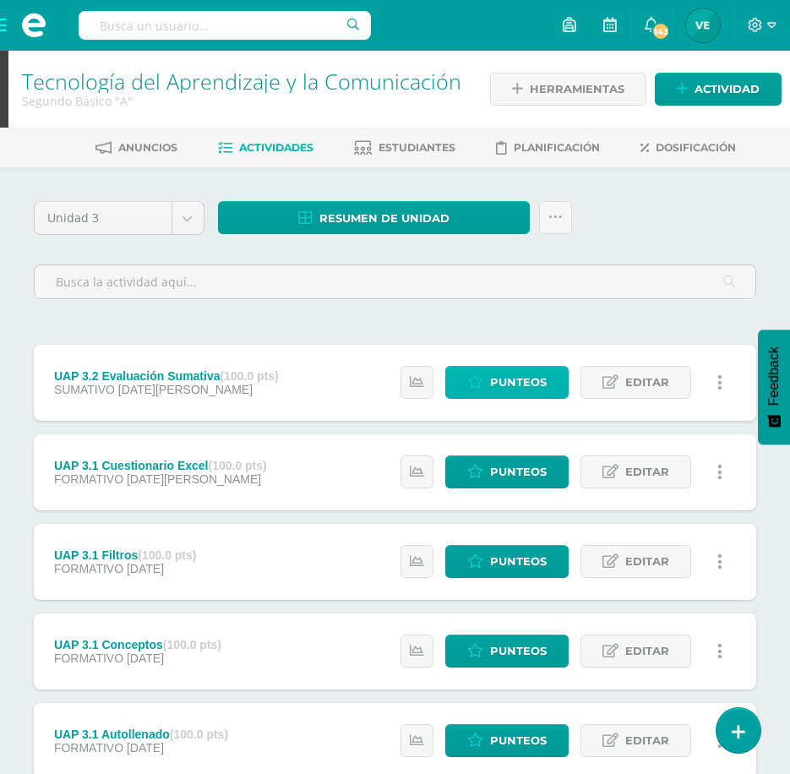
click at [526, 385] on span "Punteos" at bounding box center [518, 382] width 57 height 31
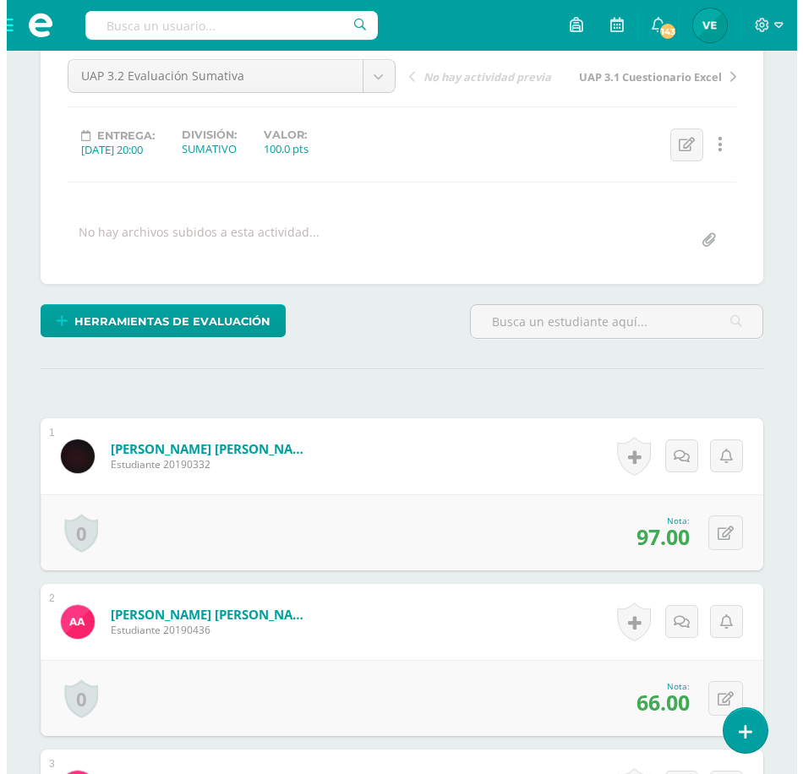
scroll to position [170, 0]
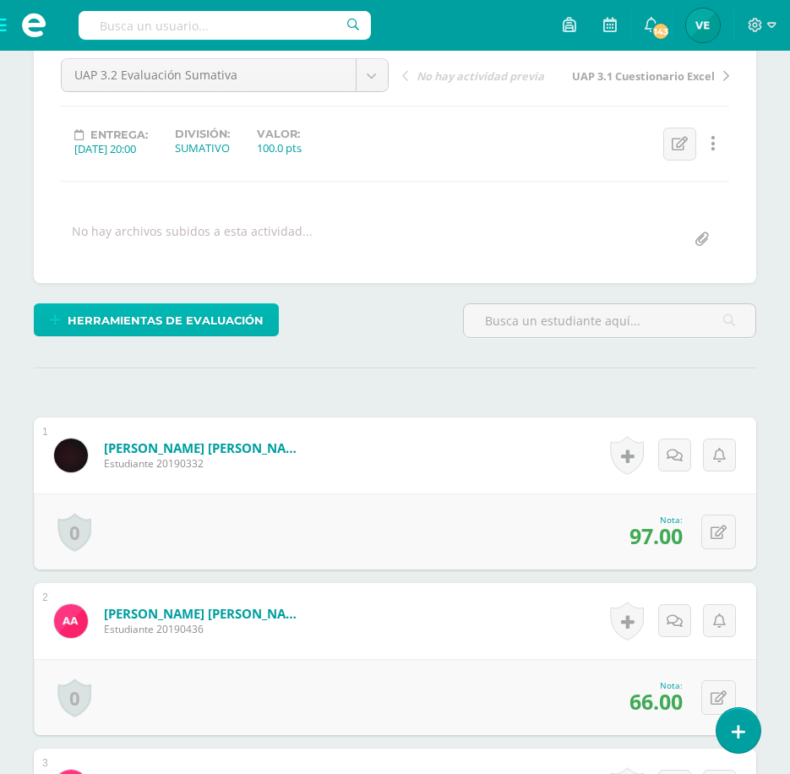
click at [146, 311] on span "Herramientas de evaluación" at bounding box center [166, 320] width 196 height 31
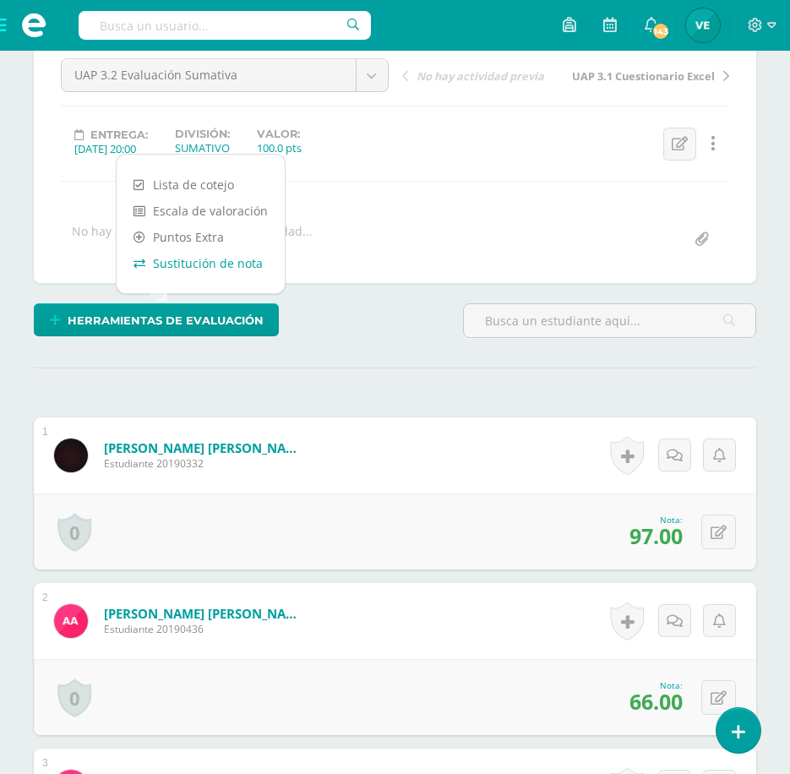
click at [183, 263] on link "Sustitución de nota" at bounding box center [201, 263] width 168 height 26
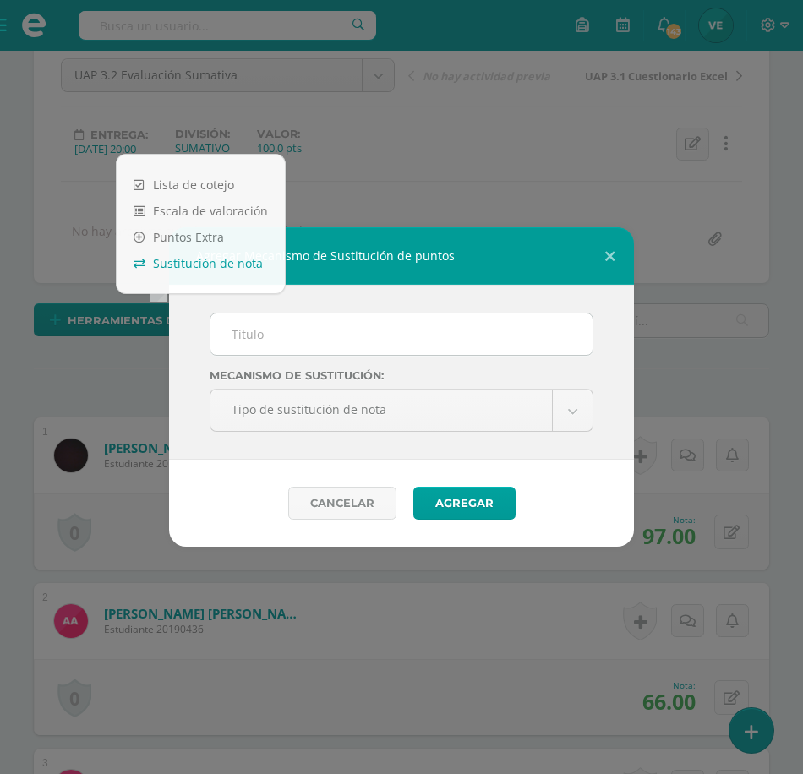
scroll to position [171, 0]
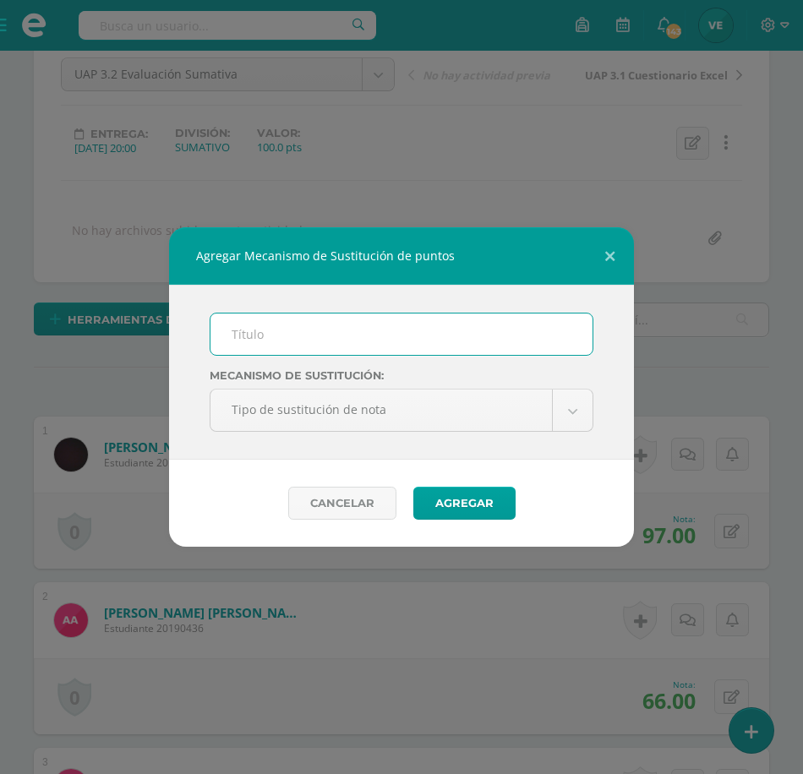
click at [277, 333] on input "text" at bounding box center [401, 333] width 382 height 41
click at [259, 330] on input "PMA 1.2" at bounding box center [401, 333] width 382 height 41
type input "PMA 3.2"
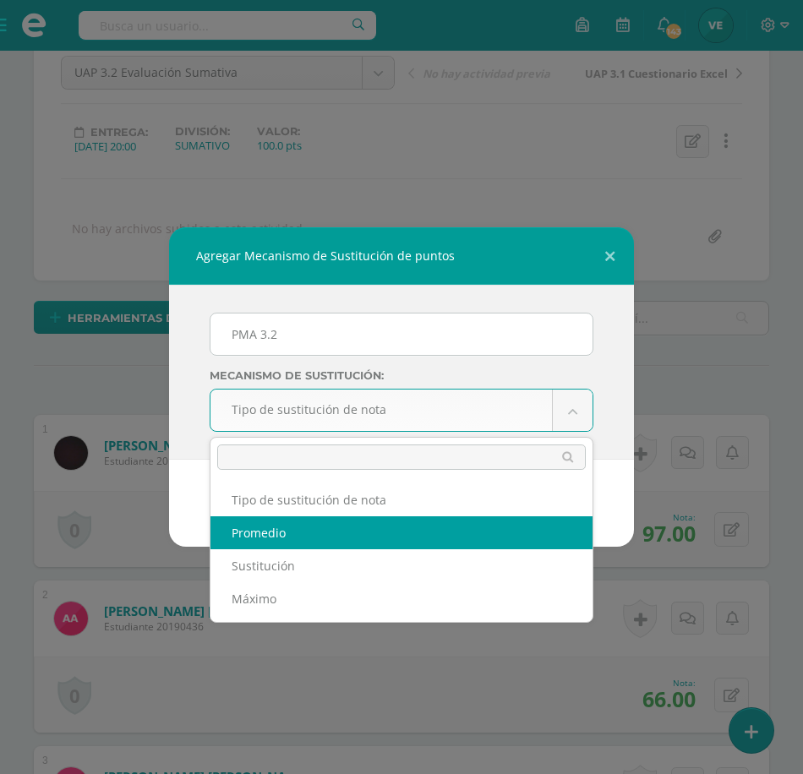
scroll to position [173, 0]
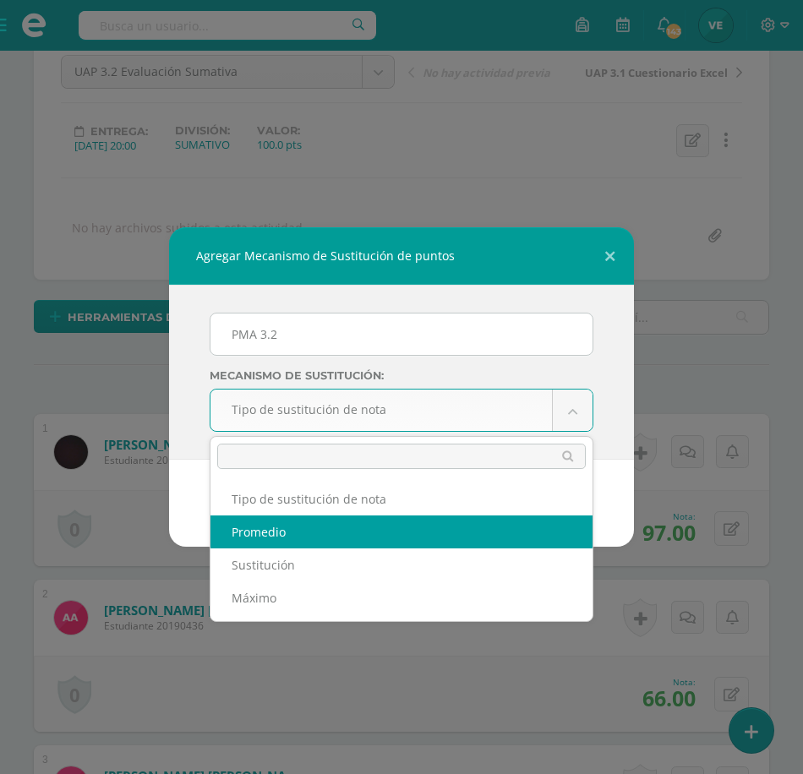
select select "average"
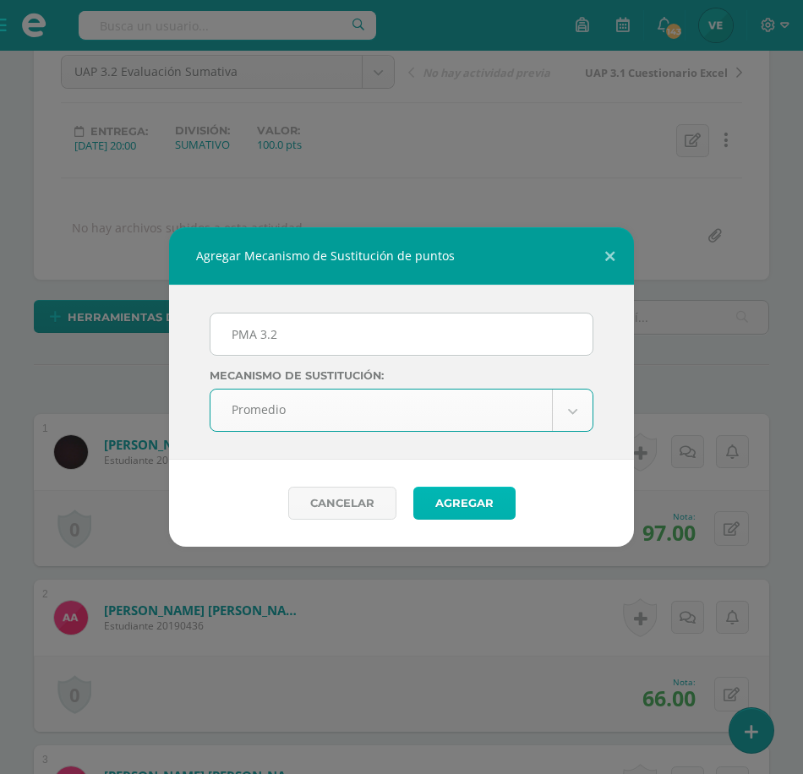
click at [444, 514] on button "Agregar" at bounding box center [464, 503] width 102 height 33
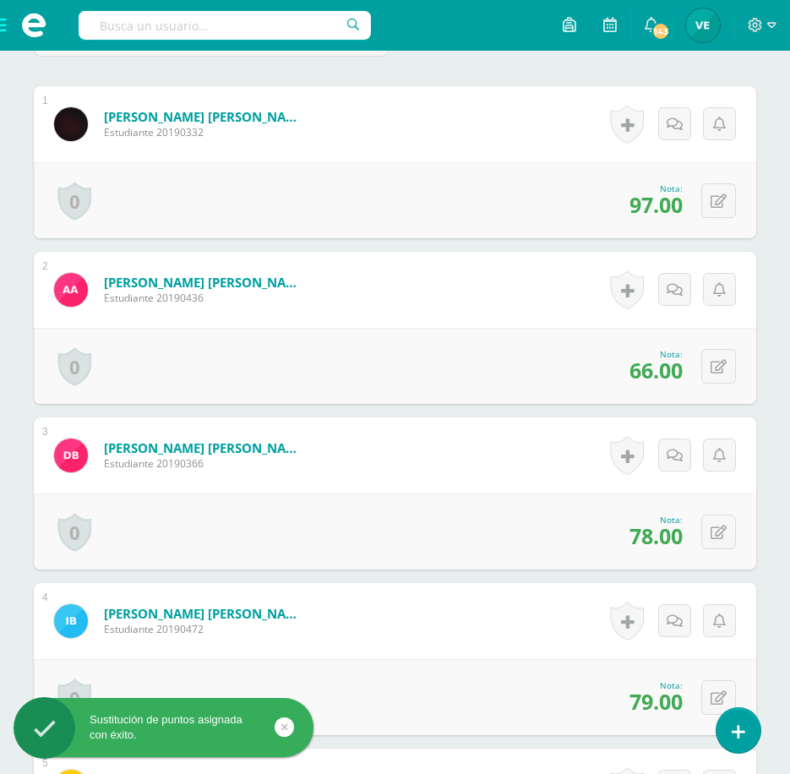
scroll to position [592, 0]
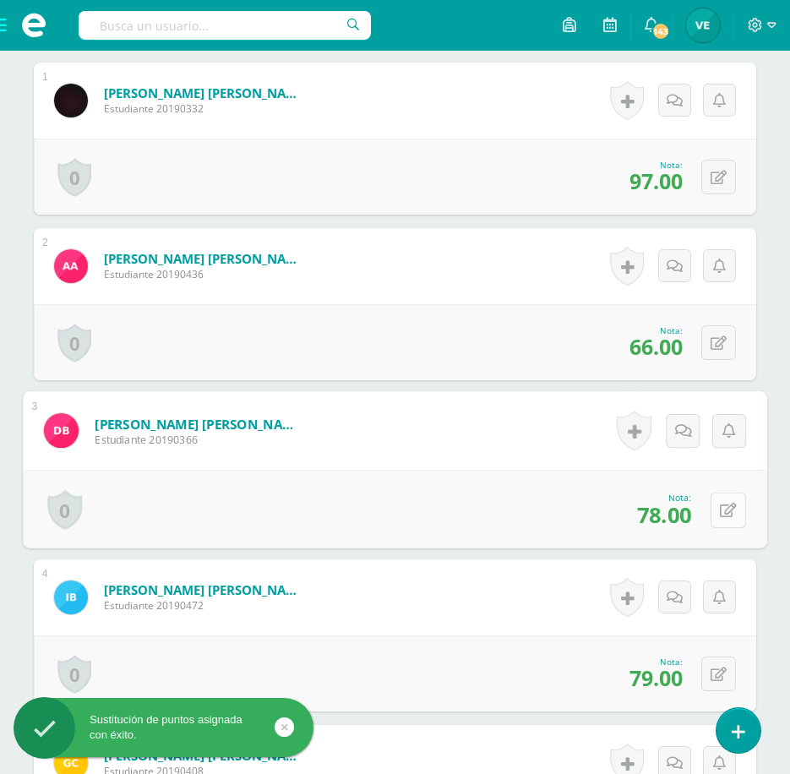
click at [713, 508] on button at bounding box center [728, 509] width 35 height 35
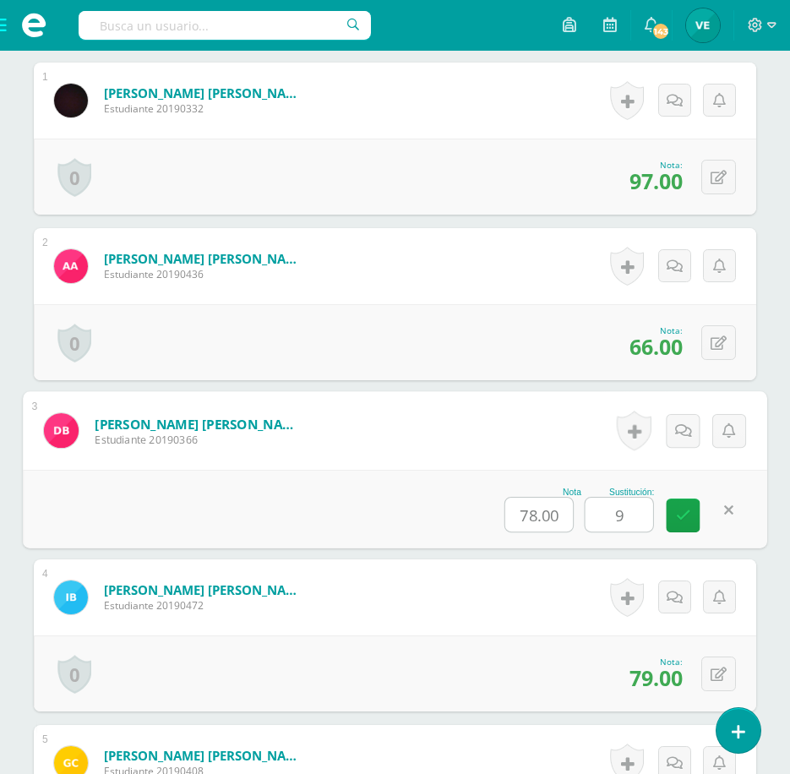
type input "90"
click at [684, 524] on link at bounding box center [684, 515] width 34 height 34
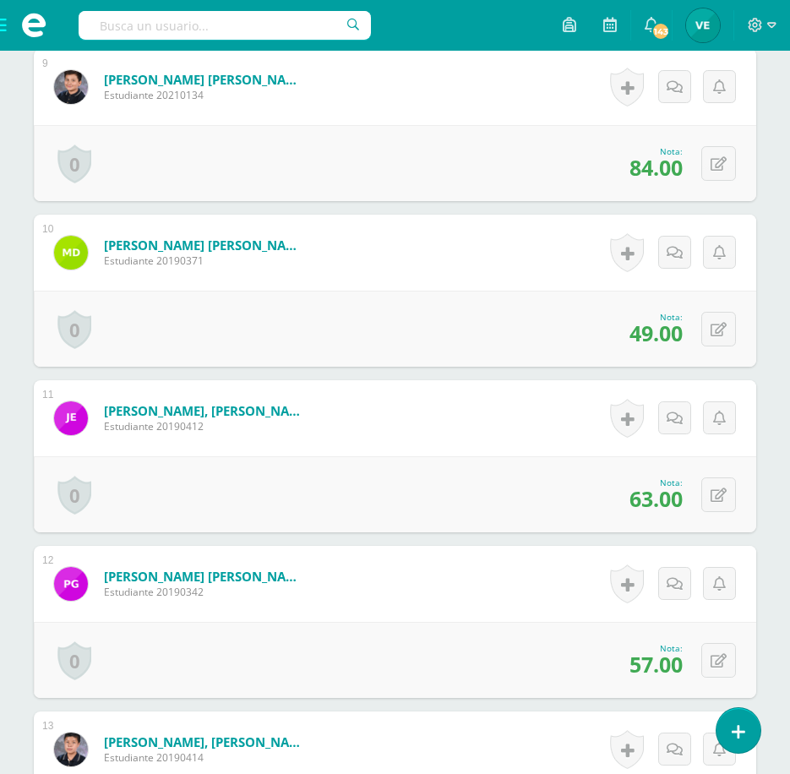
scroll to position [1945, 0]
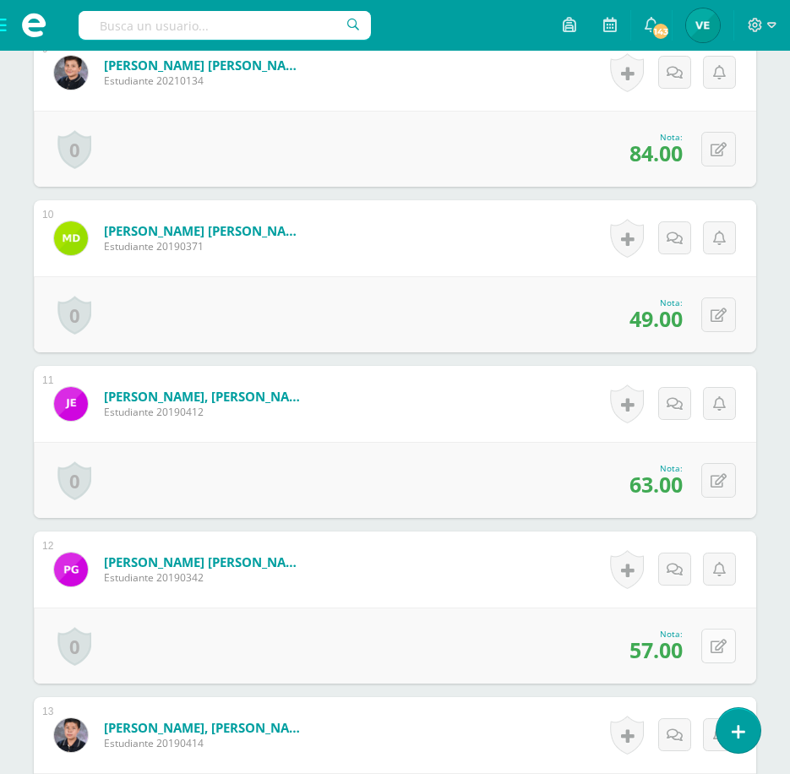
click at [720, 650] on icon at bounding box center [719, 647] width 16 height 14
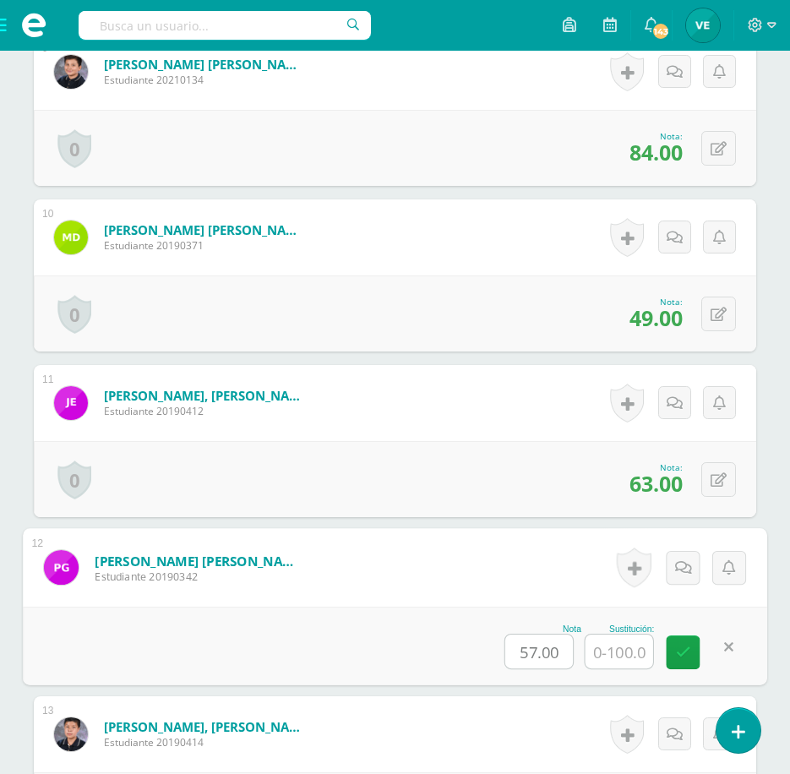
scroll to position [1947, 0]
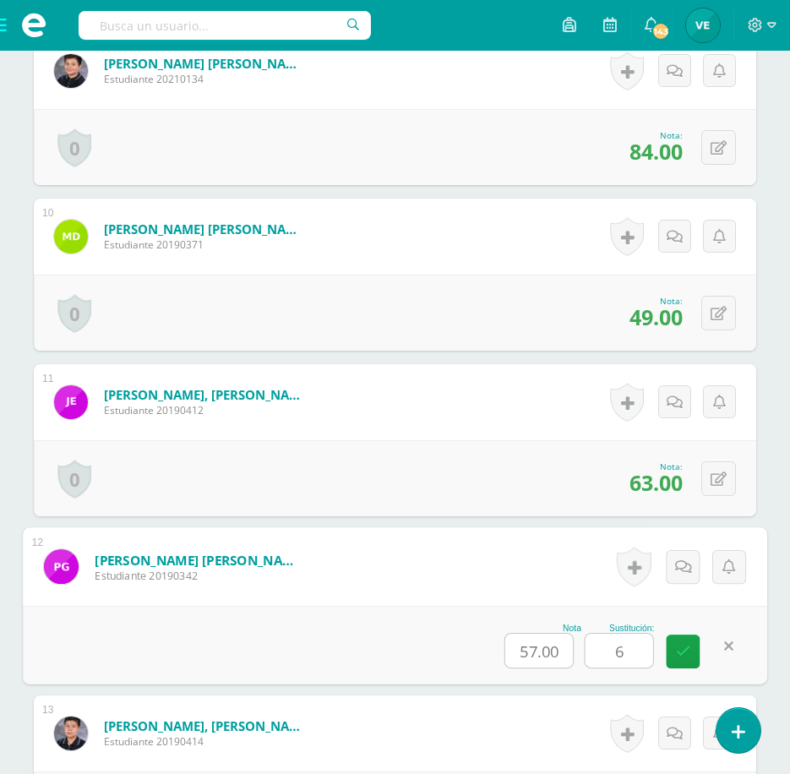
type input "69"
click at [689, 661] on link at bounding box center [684, 652] width 34 height 34
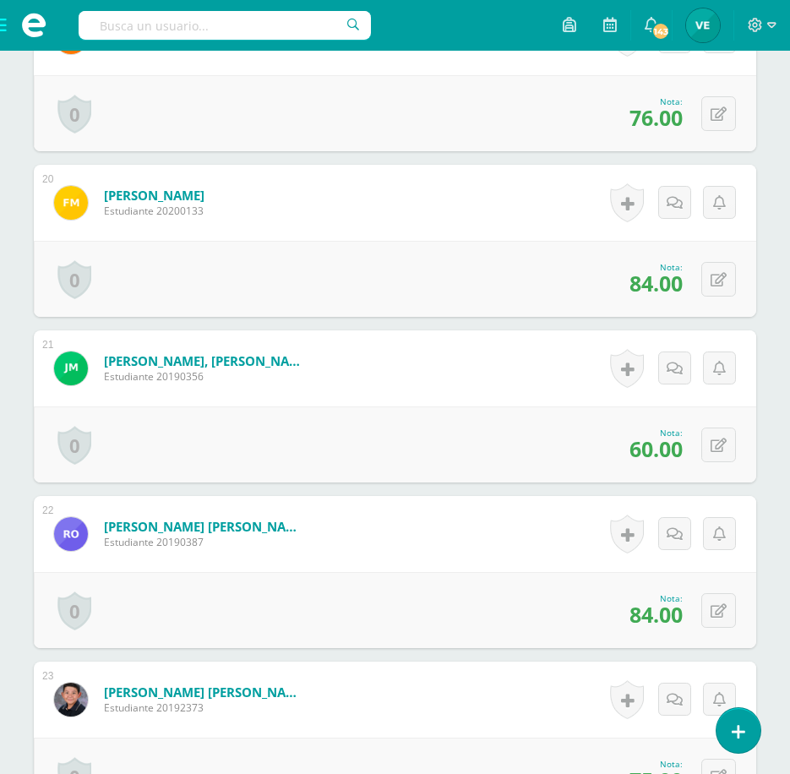
scroll to position [3806, 0]
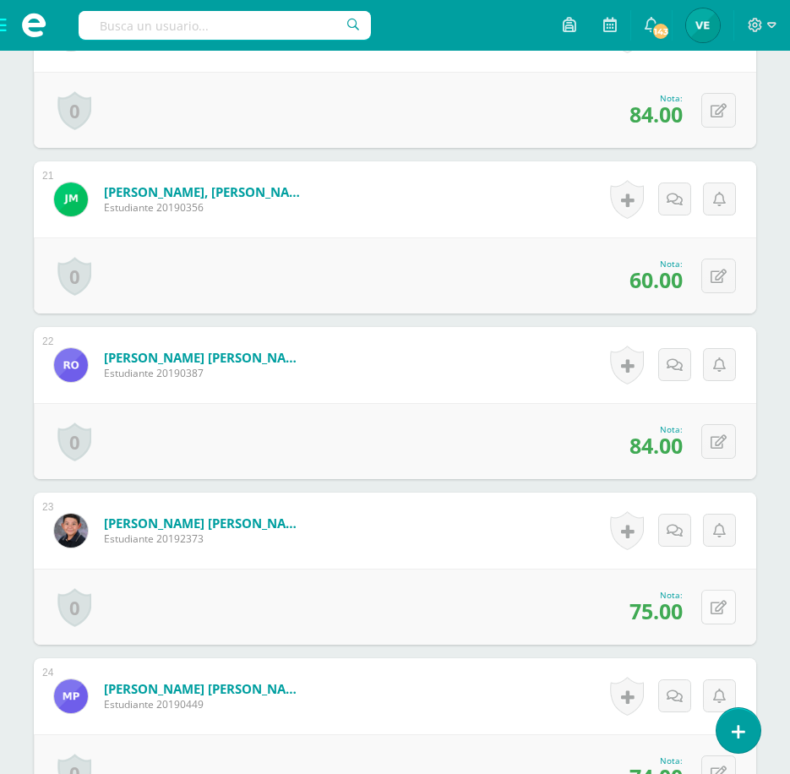
click at [711, 605] on button at bounding box center [718, 607] width 35 height 35
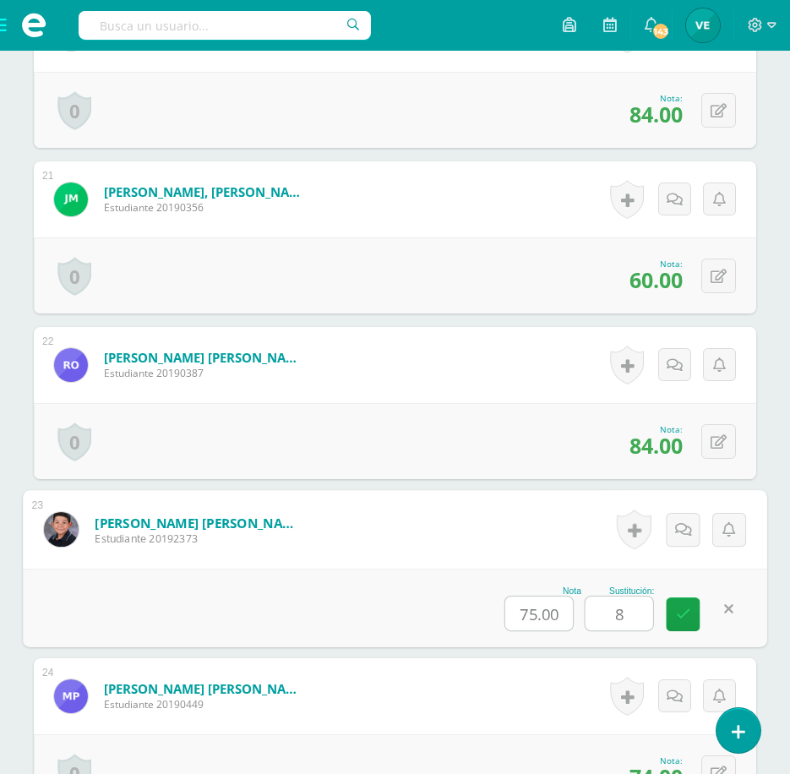
type input "86"
click at [689, 608] on icon at bounding box center [683, 614] width 15 height 14
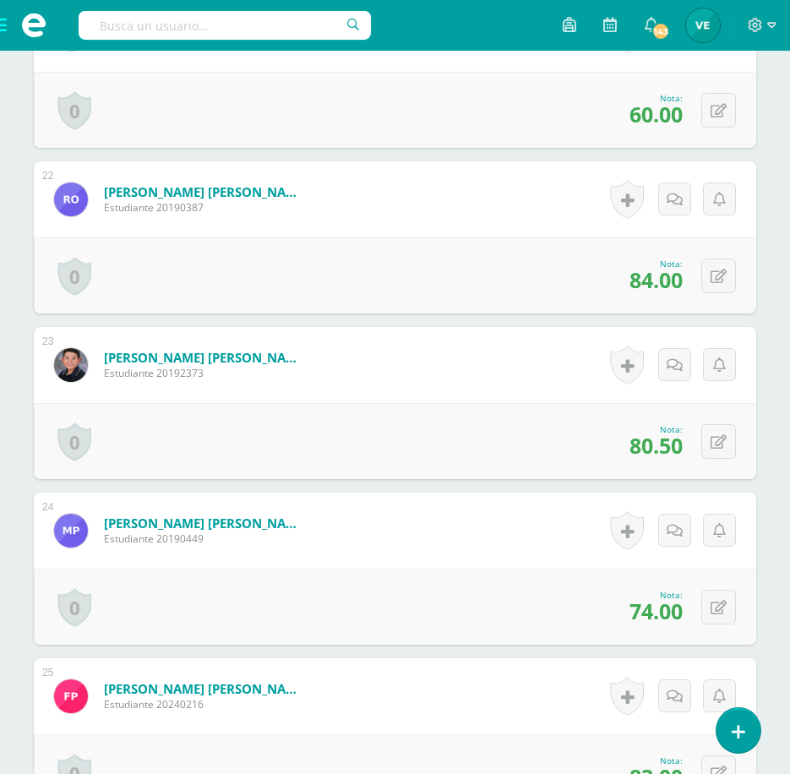
scroll to position [3975, 0]
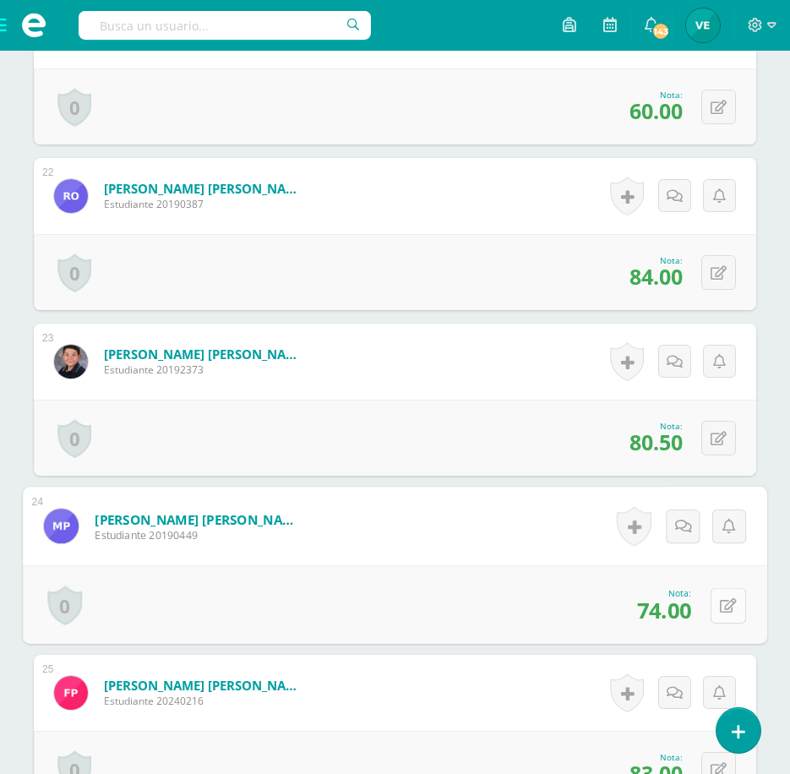
click at [708, 605] on div "0 Logros Logros obtenidos Aún no hay logros agregados Nota: 74.00" at bounding box center [395, 604] width 744 height 79
click at [722, 602] on icon at bounding box center [728, 605] width 17 height 14
type input "78"
click at [679, 622] on link at bounding box center [684, 611] width 34 height 34
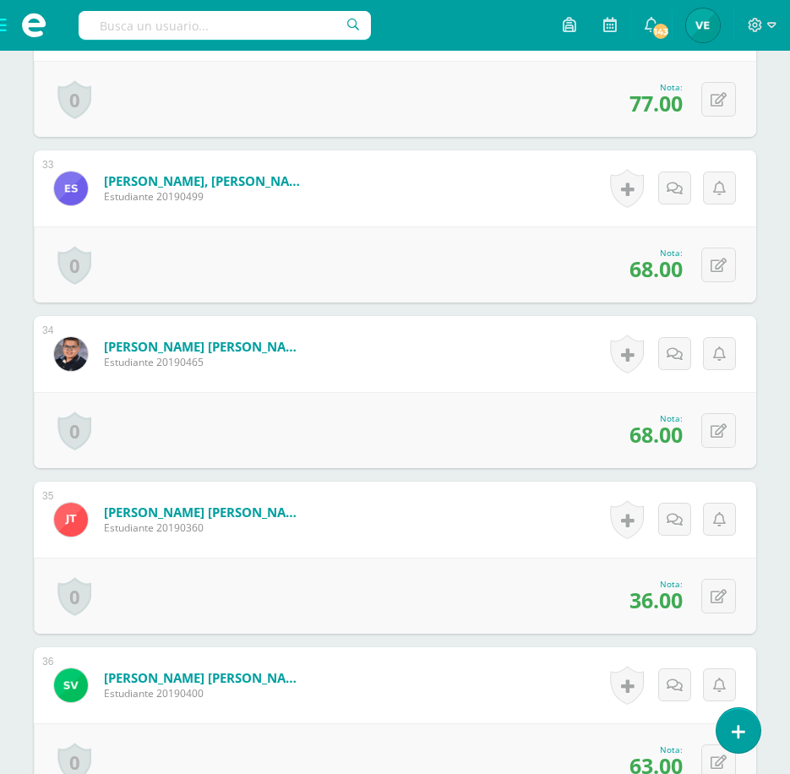
scroll to position [5833, 0]
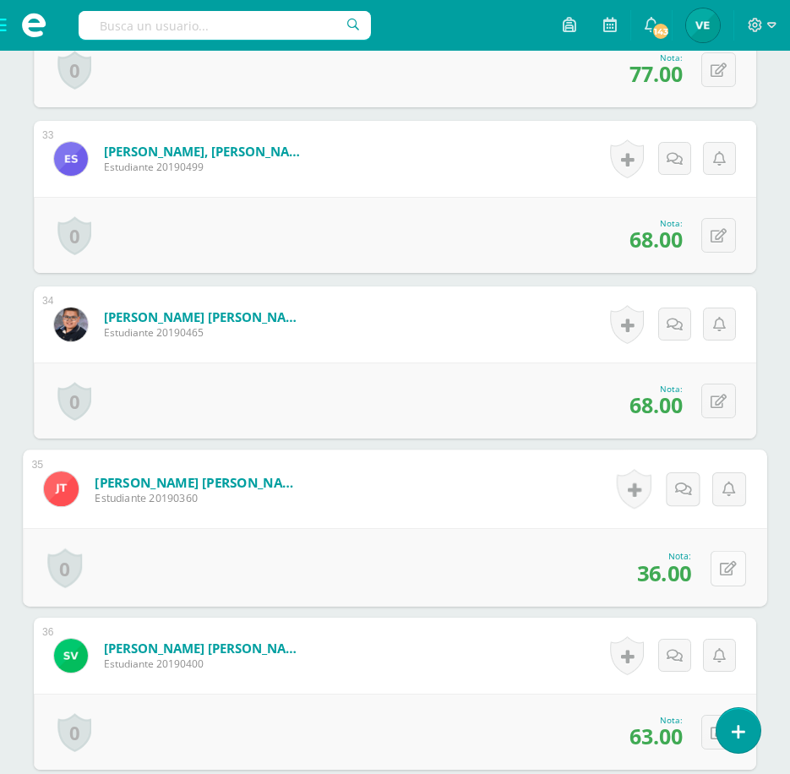
click at [723, 574] on icon at bounding box center [728, 568] width 17 height 14
type input "51"
click at [688, 572] on icon at bounding box center [683, 573] width 15 height 14
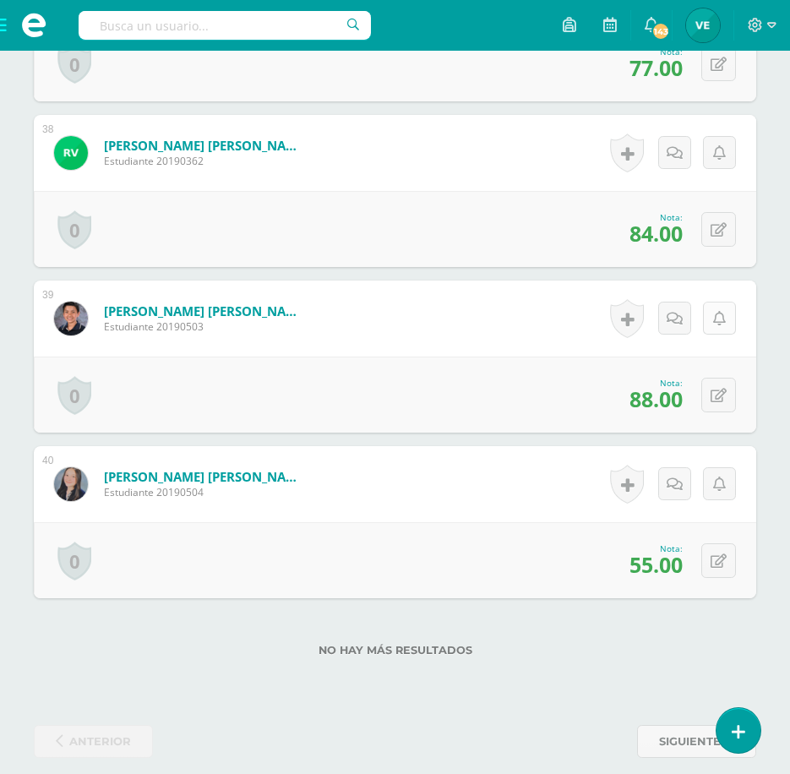
scroll to position [6685, 0]
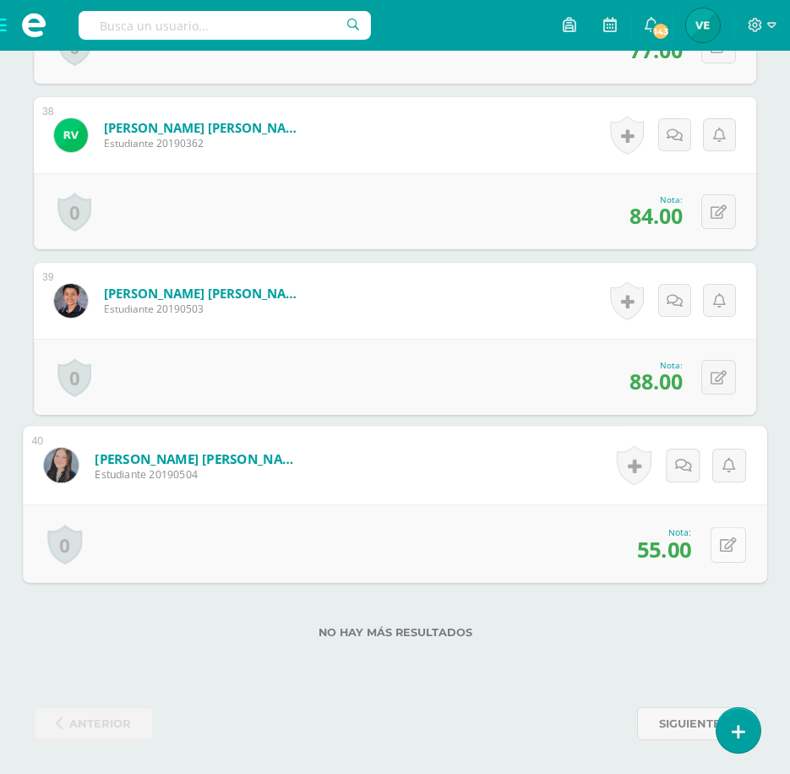
click at [723, 535] on button at bounding box center [728, 543] width 35 height 35
type input "90"
click at [679, 558] on link at bounding box center [684, 550] width 34 height 34
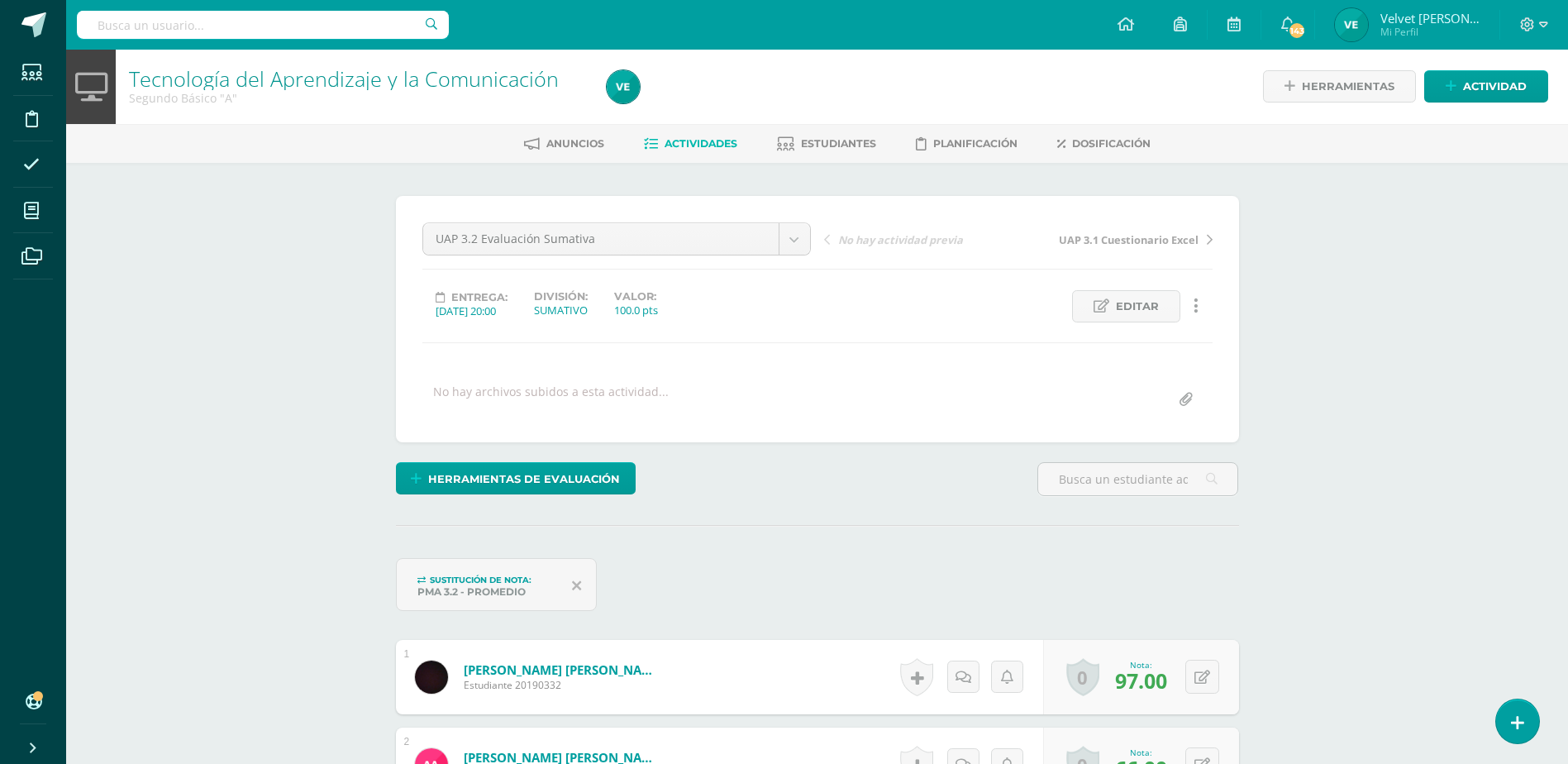
scroll to position [0, 0]
click at [772, 131] on link "Estudiantes" at bounding box center [826, 144] width 99 height 26
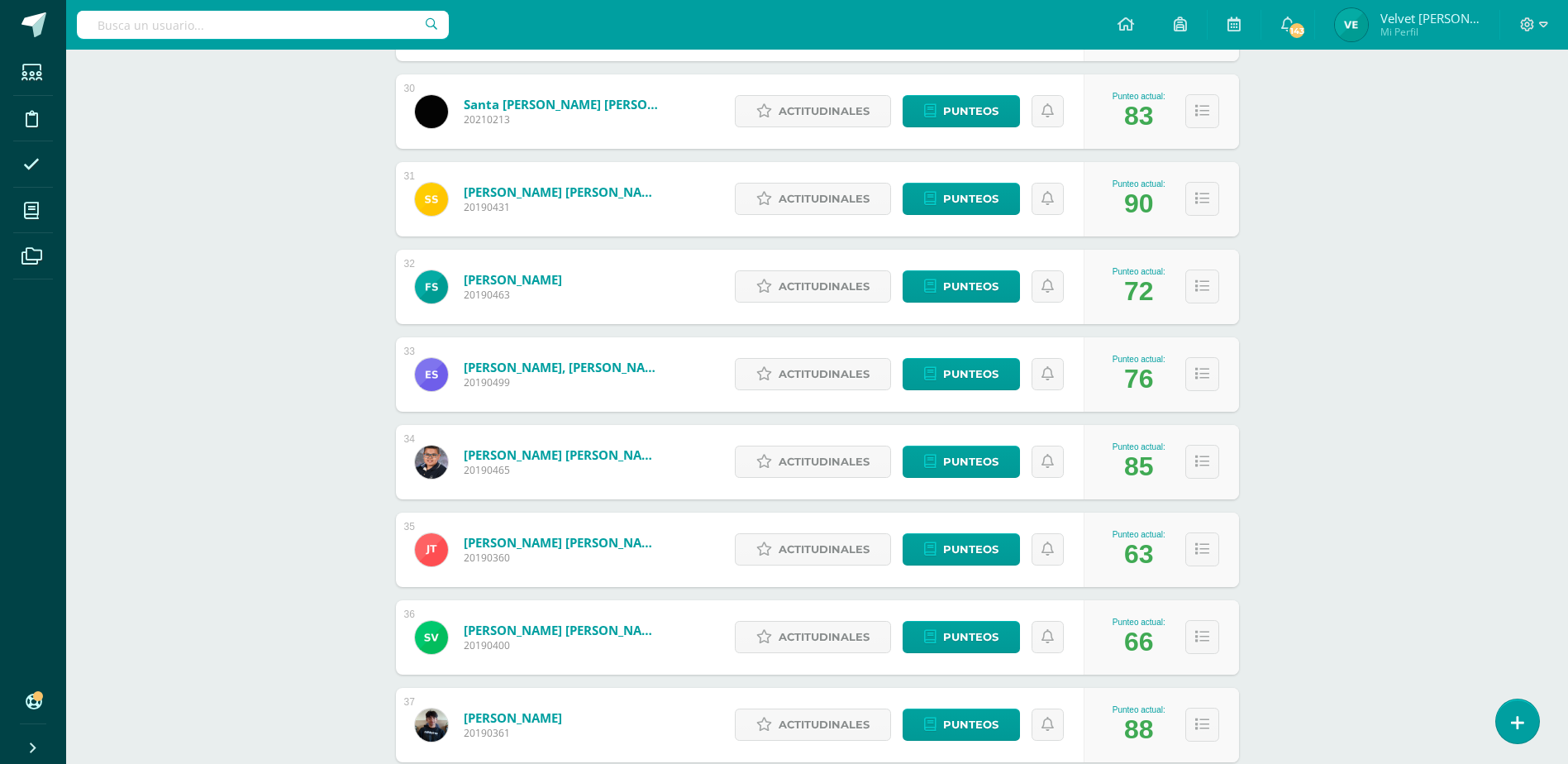
scroll to position [3197, 0]
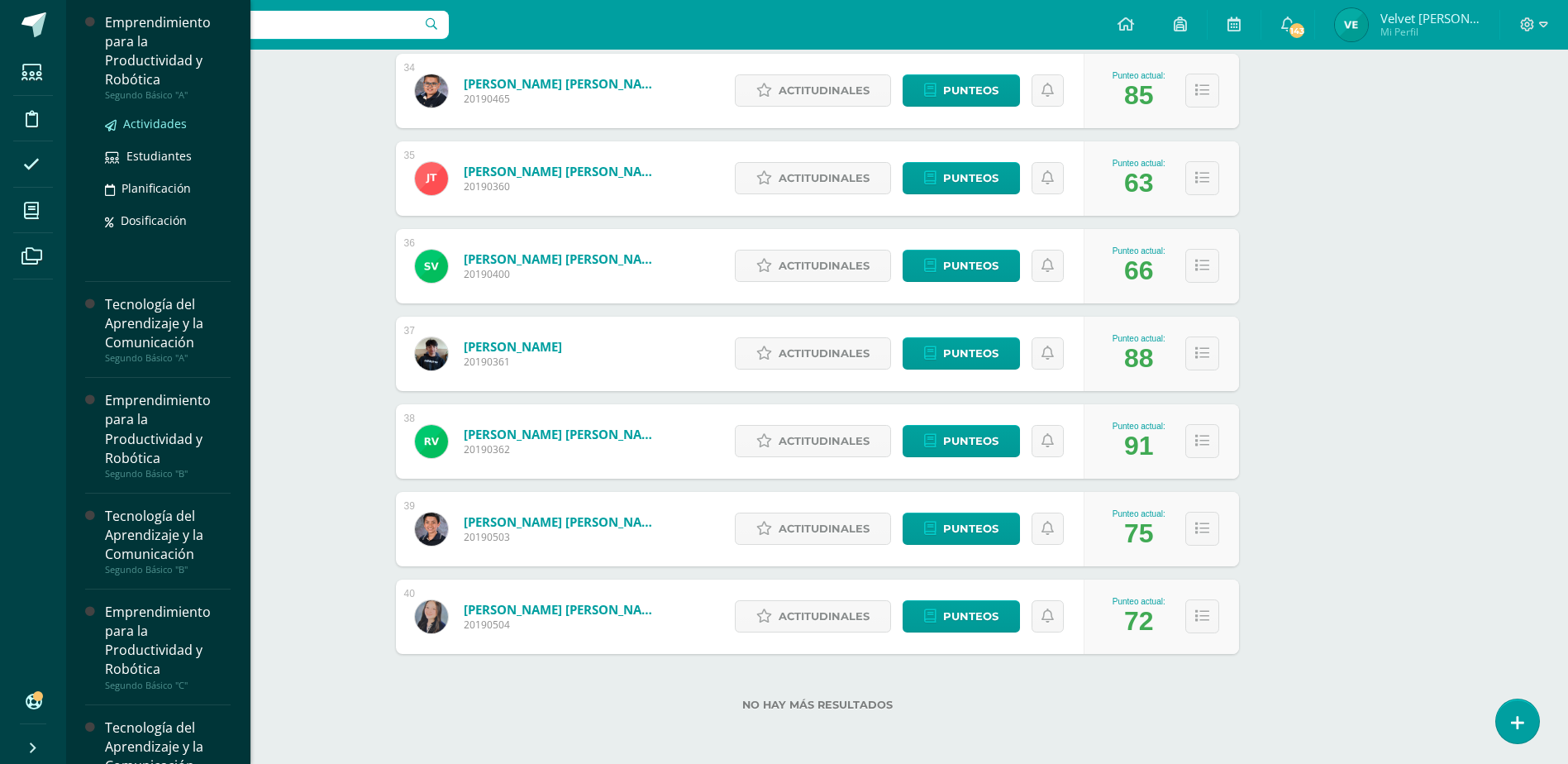
click at [130, 122] on span "Actividades" at bounding box center [155, 123] width 64 height 16
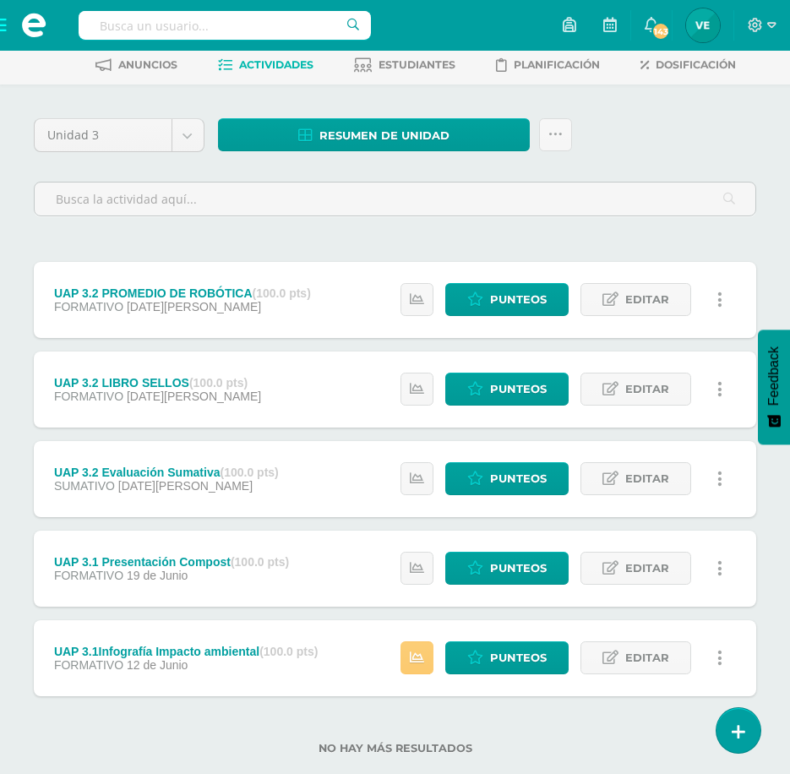
scroll to position [117, 0]
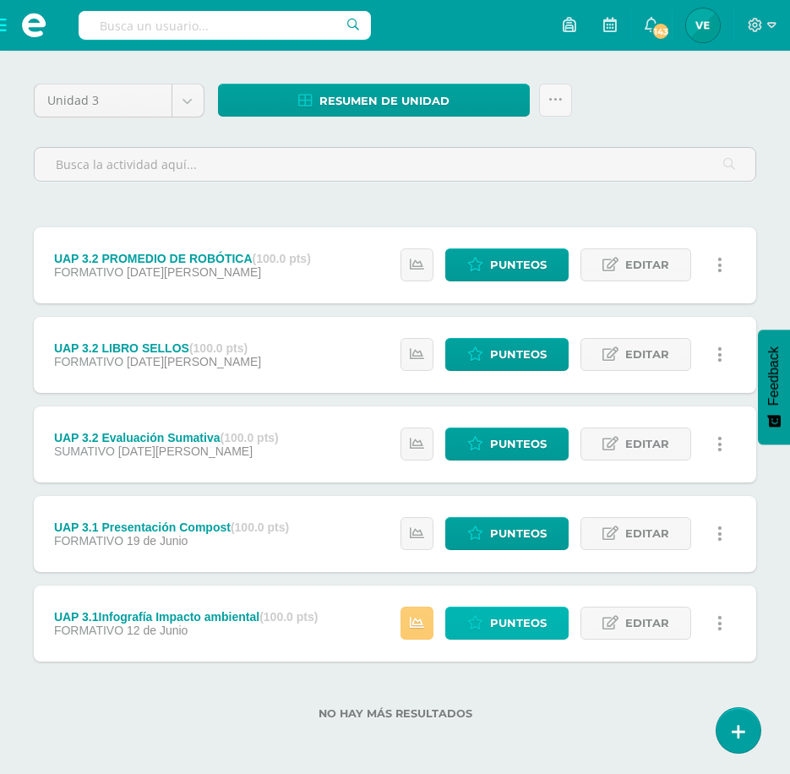
click at [506, 630] on span "Punteos" at bounding box center [518, 623] width 57 height 31
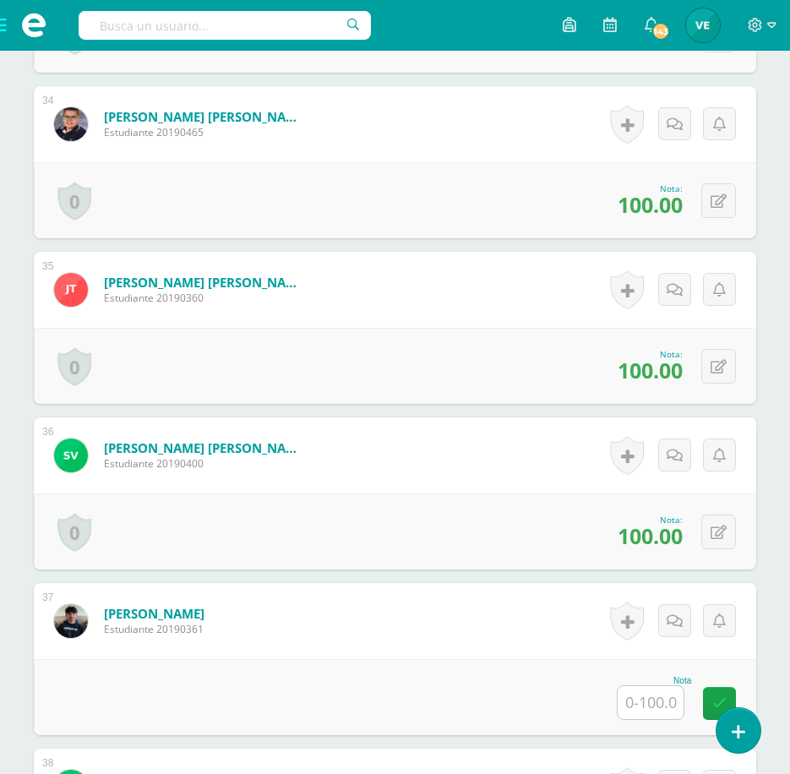
scroll to position [5967, 0]
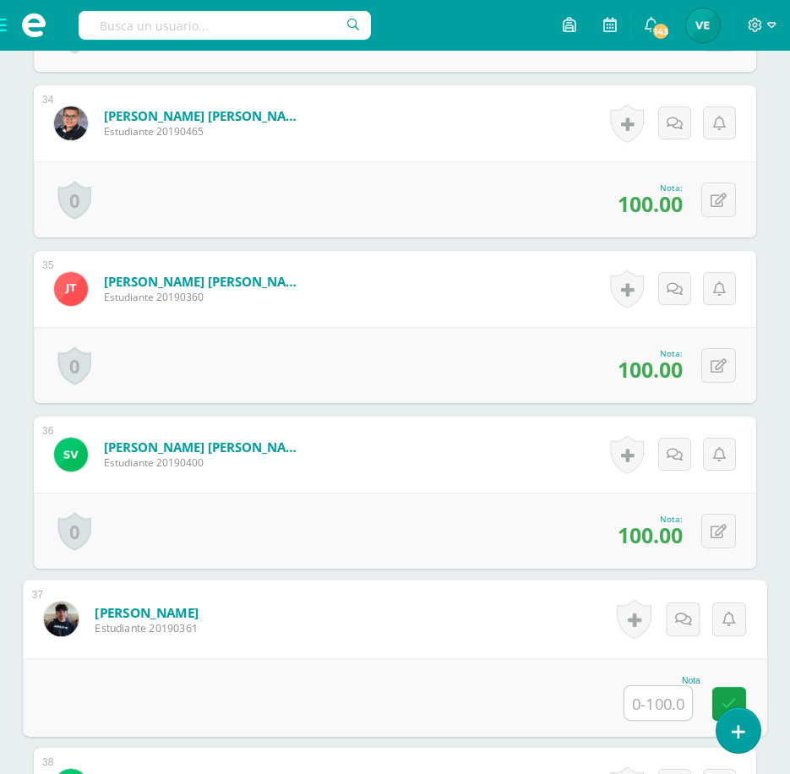
click at [651, 708] on input "text" at bounding box center [658, 703] width 68 height 34
type input "100"
click at [735, 690] on link at bounding box center [729, 704] width 34 height 34
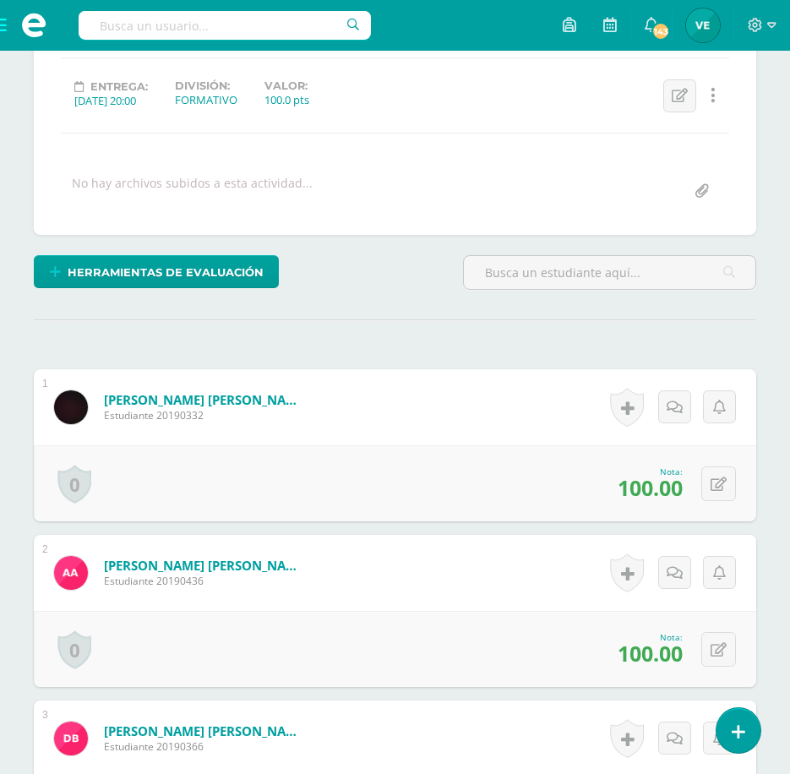
scroll to position [0, 0]
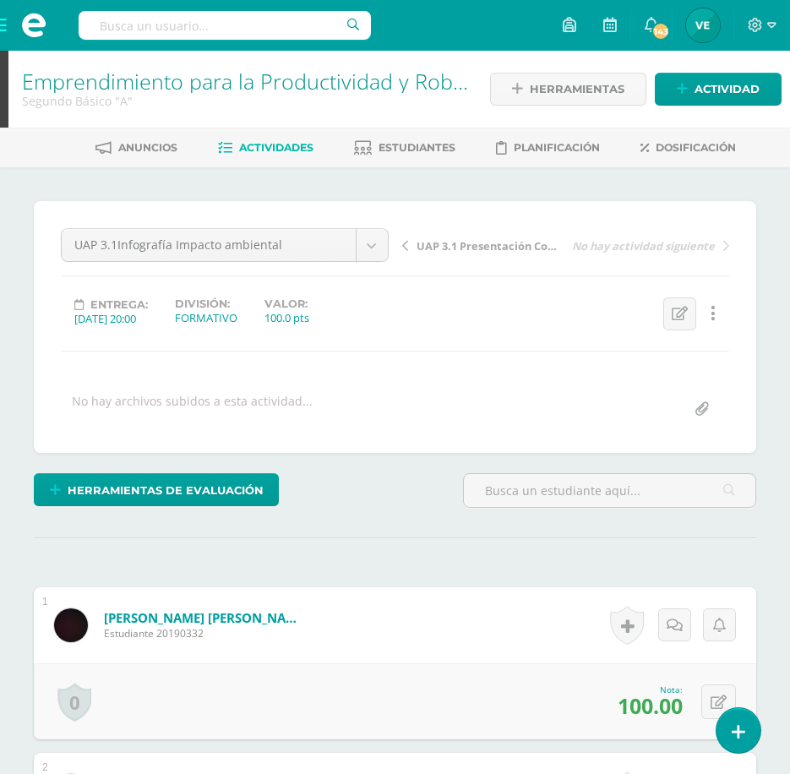
click at [308, 159] on link "Actividades" at bounding box center [265, 147] width 95 height 27
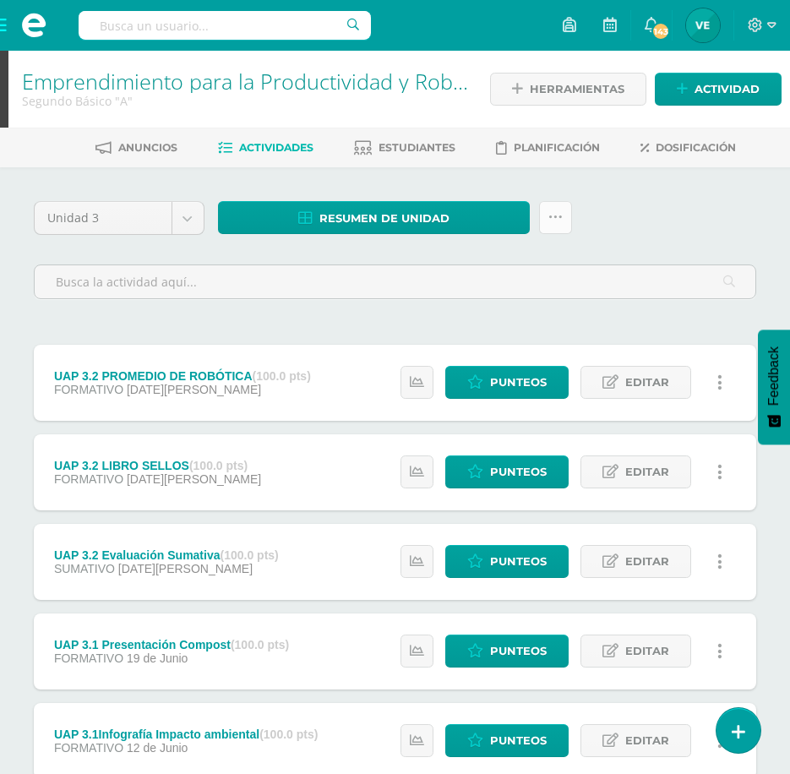
click at [551, 204] on link at bounding box center [555, 217] width 33 height 33
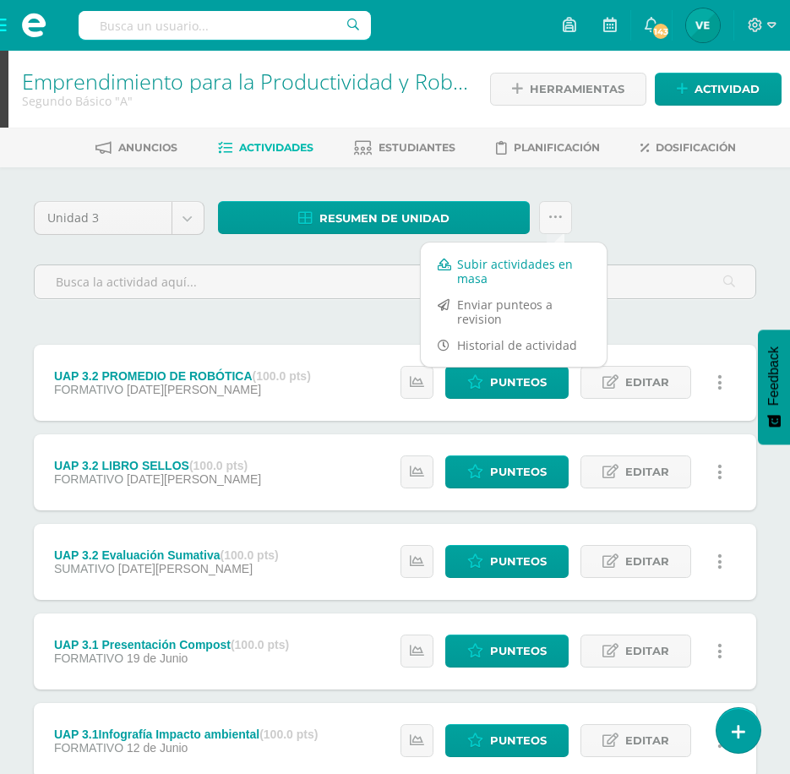
click at [504, 272] on link "Subir actividades en masa" at bounding box center [514, 271] width 186 height 41
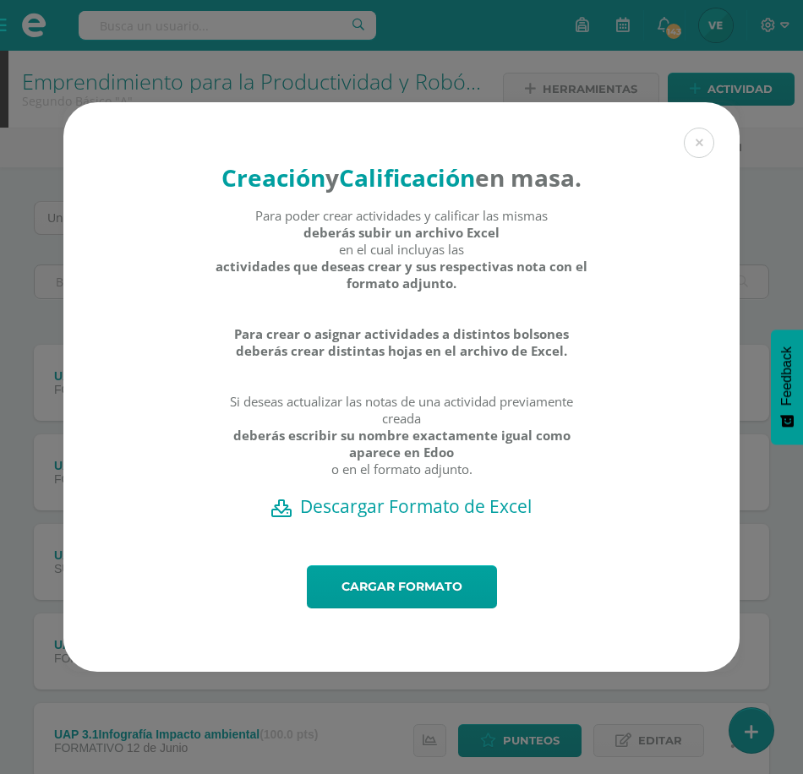
click at [442, 518] on h2 "Descargar Formato de Excel" at bounding box center [401, 506] width 617 height 24
click at [771, 225] on div "Creación y Calificación en masa. Para poder crear actividades y calificar las m…" at bounding box center [401, 386] width 789 height 569
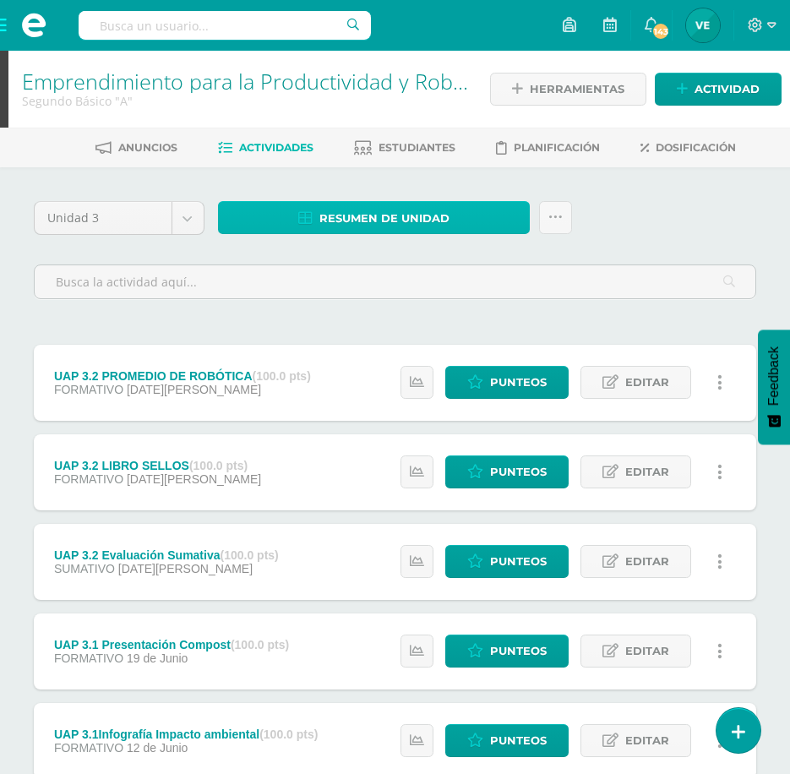
click at [375, 212] on span "Resumen de unidad" at bounding box center [384, 218] width 130 height 31
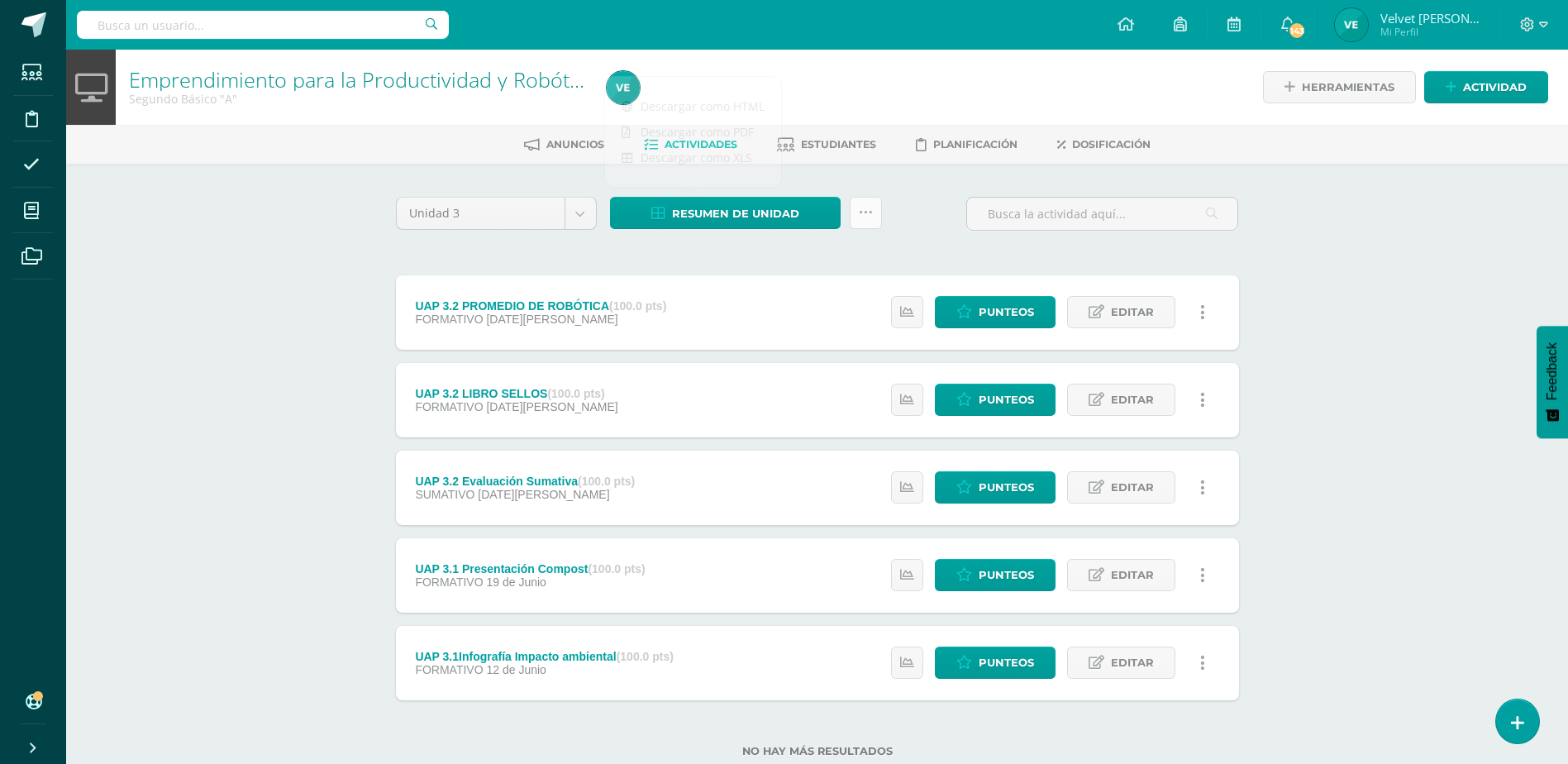
click at [784, 209] on icon at bounding box center [866, 212] width 14 height 14
click at [784, 271] on link "Subir actividades en masa" at bounding box center [824, 265] width 182 height 40
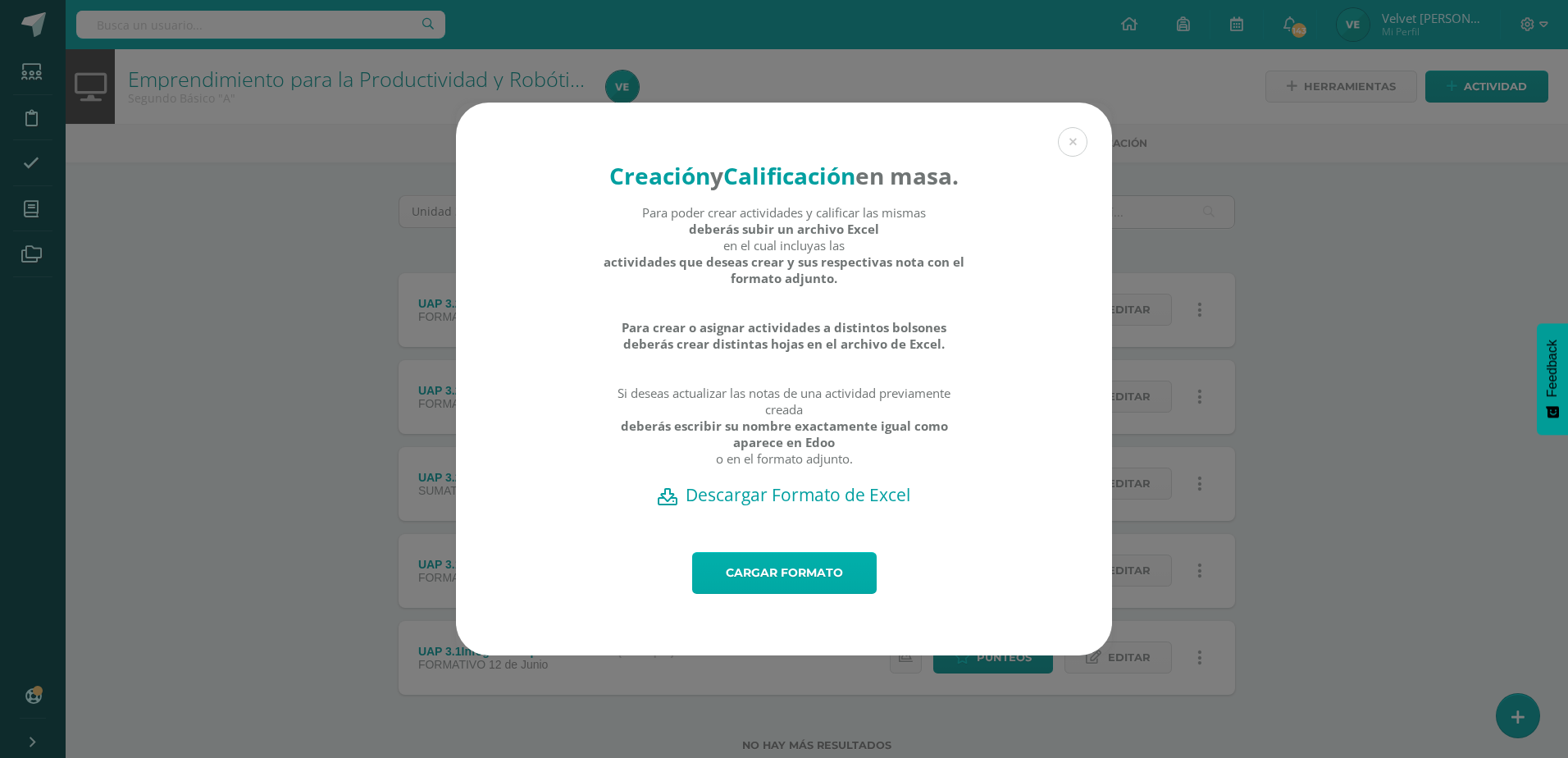
click at [764, 584] on link "Cargar formato" at bounding box center [784, 573] width 184 height 42
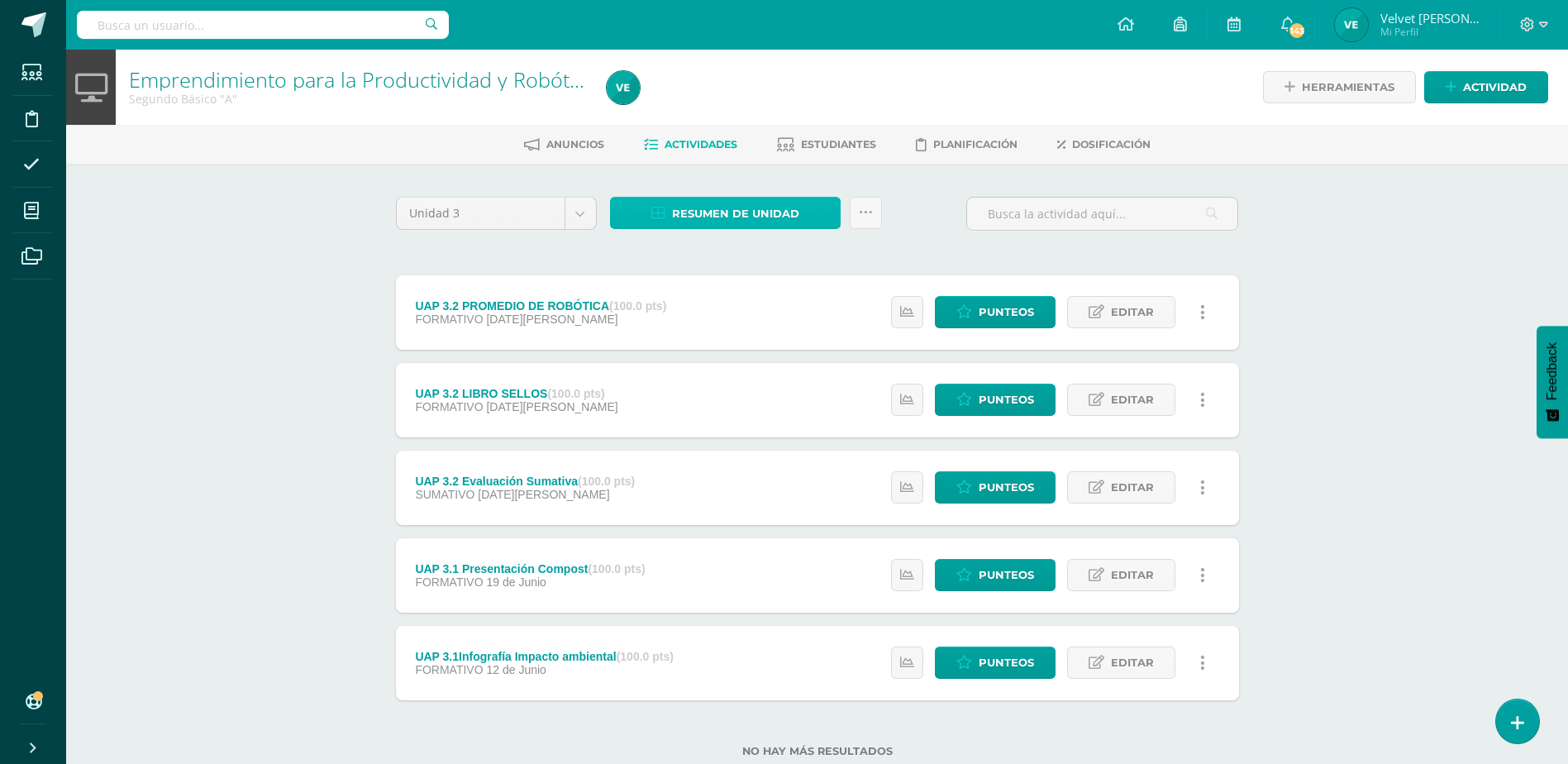
click at [706, 210] on span "Resumen de unidad" at bounding box center [736, 213] width 127 height 30
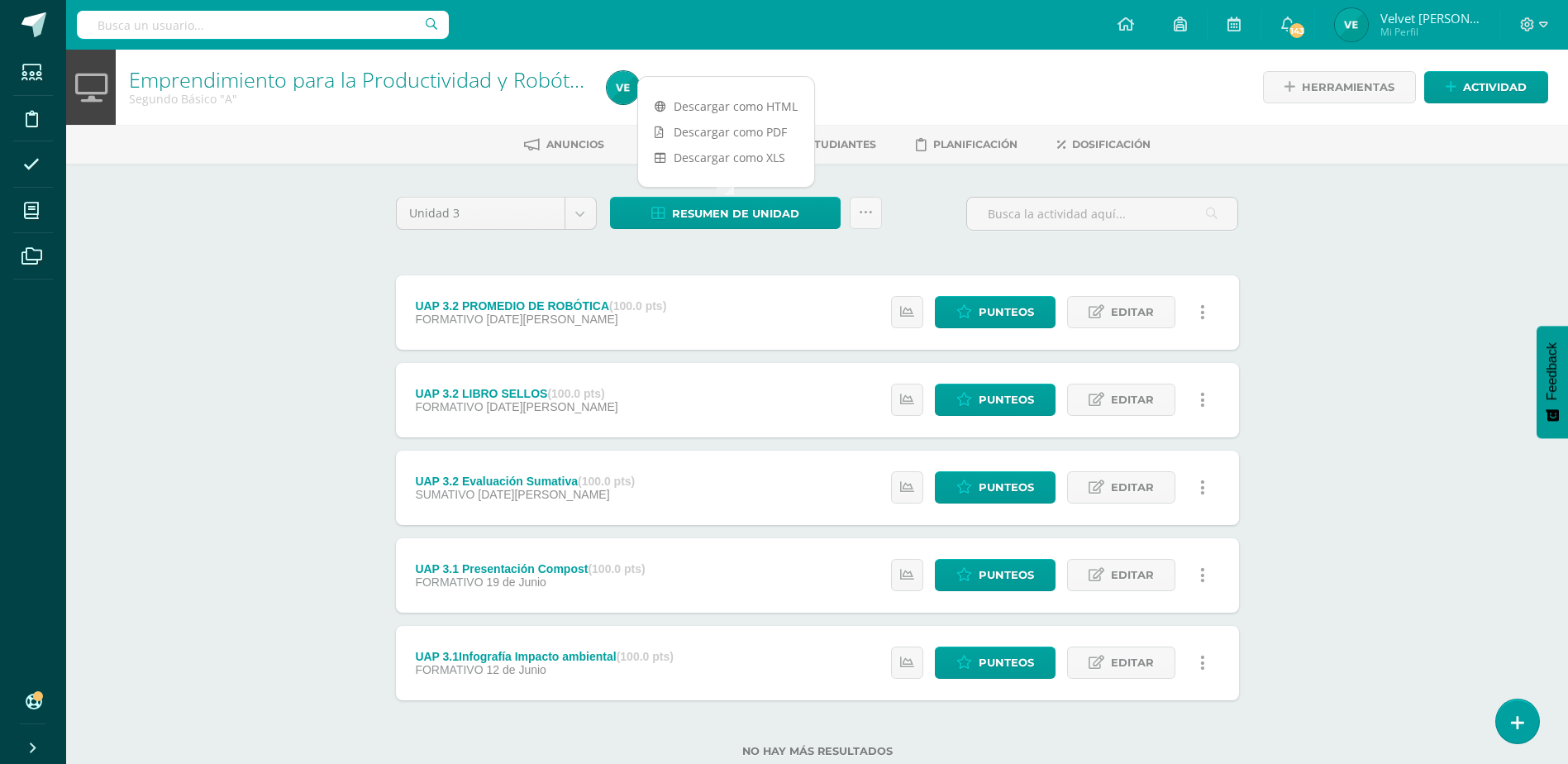
click at [523, 253] on div "Unidad 3 Unidad 1 Unidad 2 Unidad 3 Unidad 4 Resumen de unidad Subir actividade…" at bounding box center [817, 486] width 856 height 580
click at [995, 477] on span "Punteos" at bounding box center [1006, 486] width 56 height 30
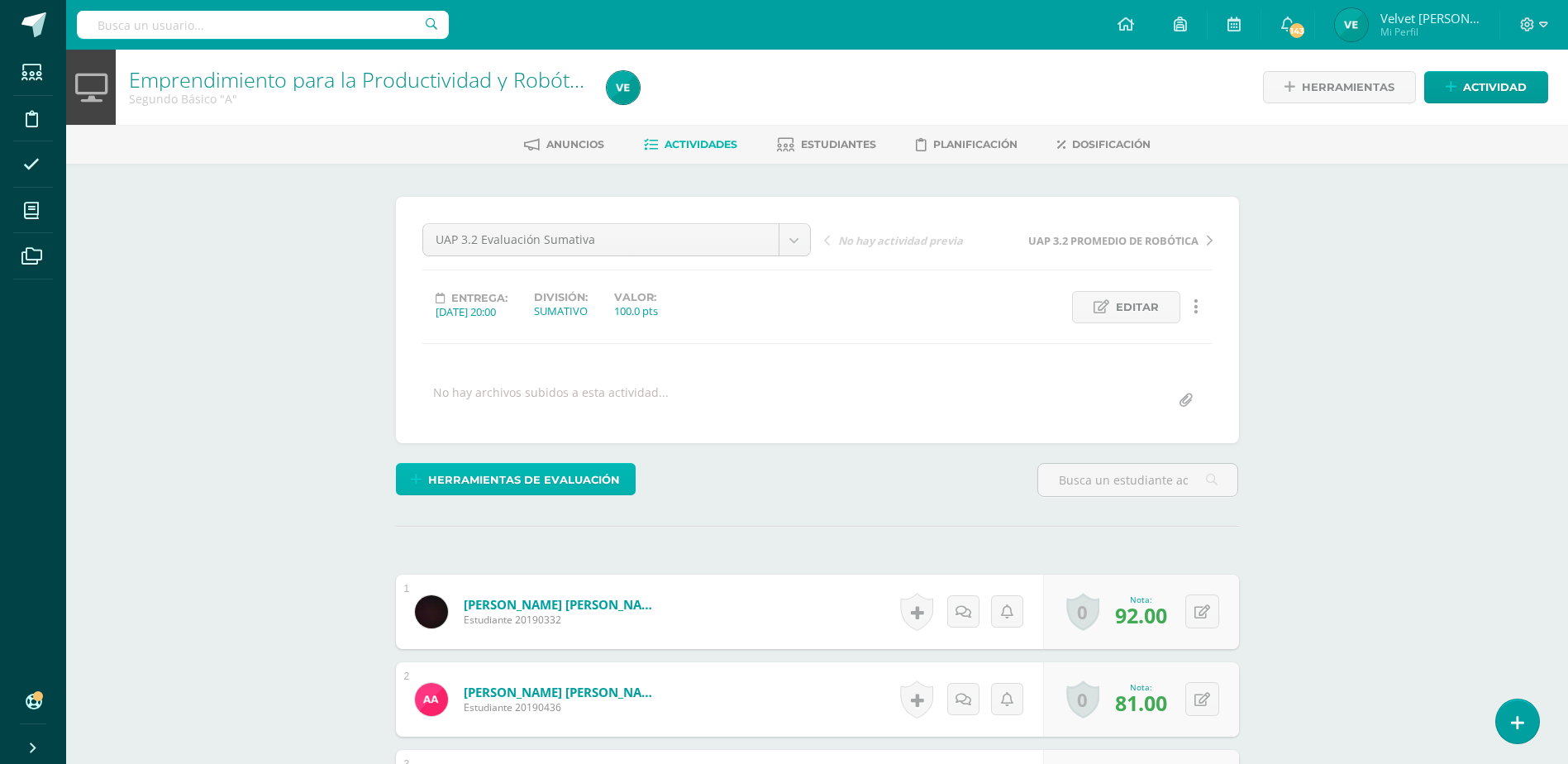
click at [516, 472] on span "Herramientas de evaluación" at bounding box center [524, 479] width 192 height 30
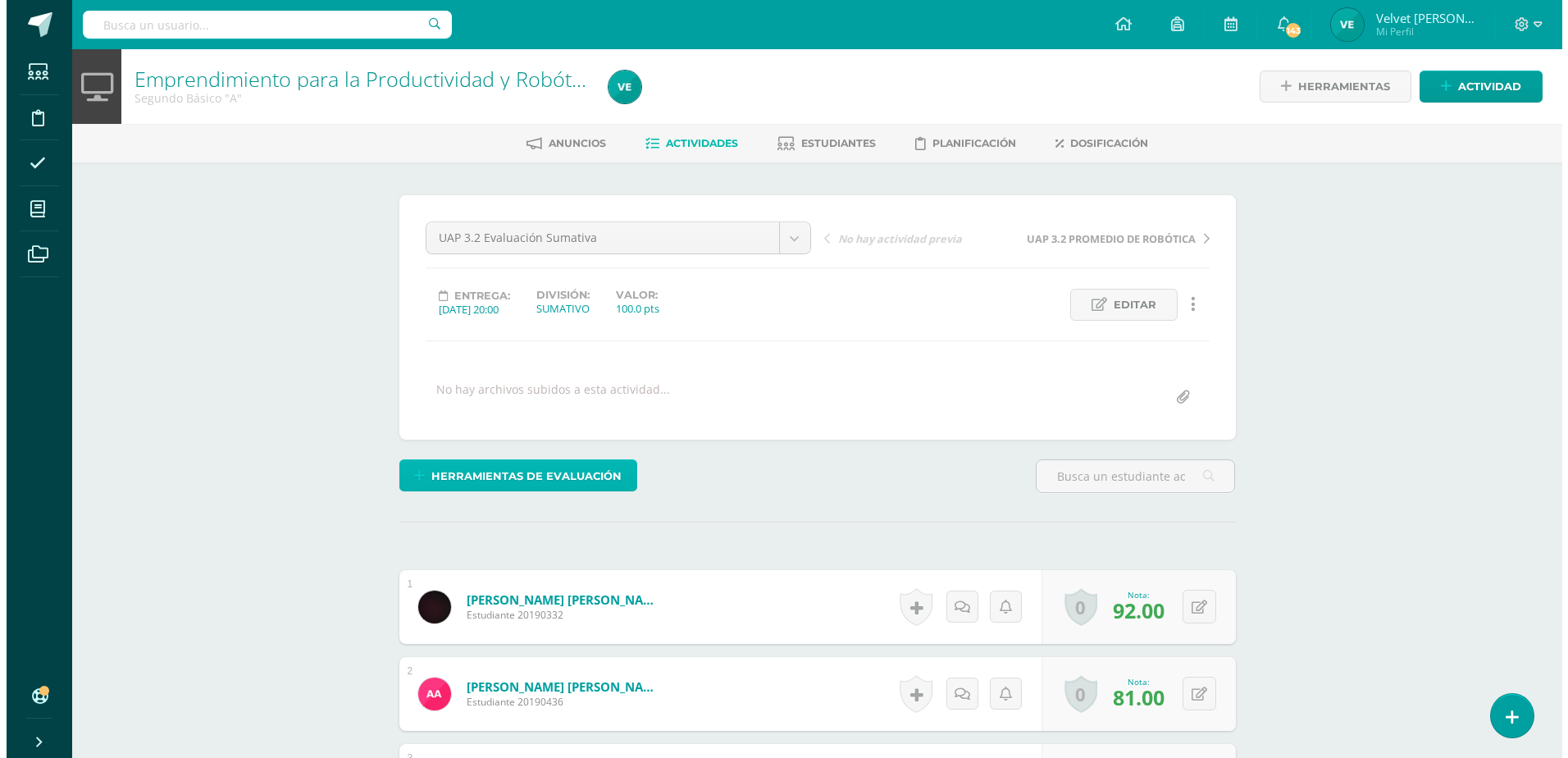
scroll to position [1, 0]
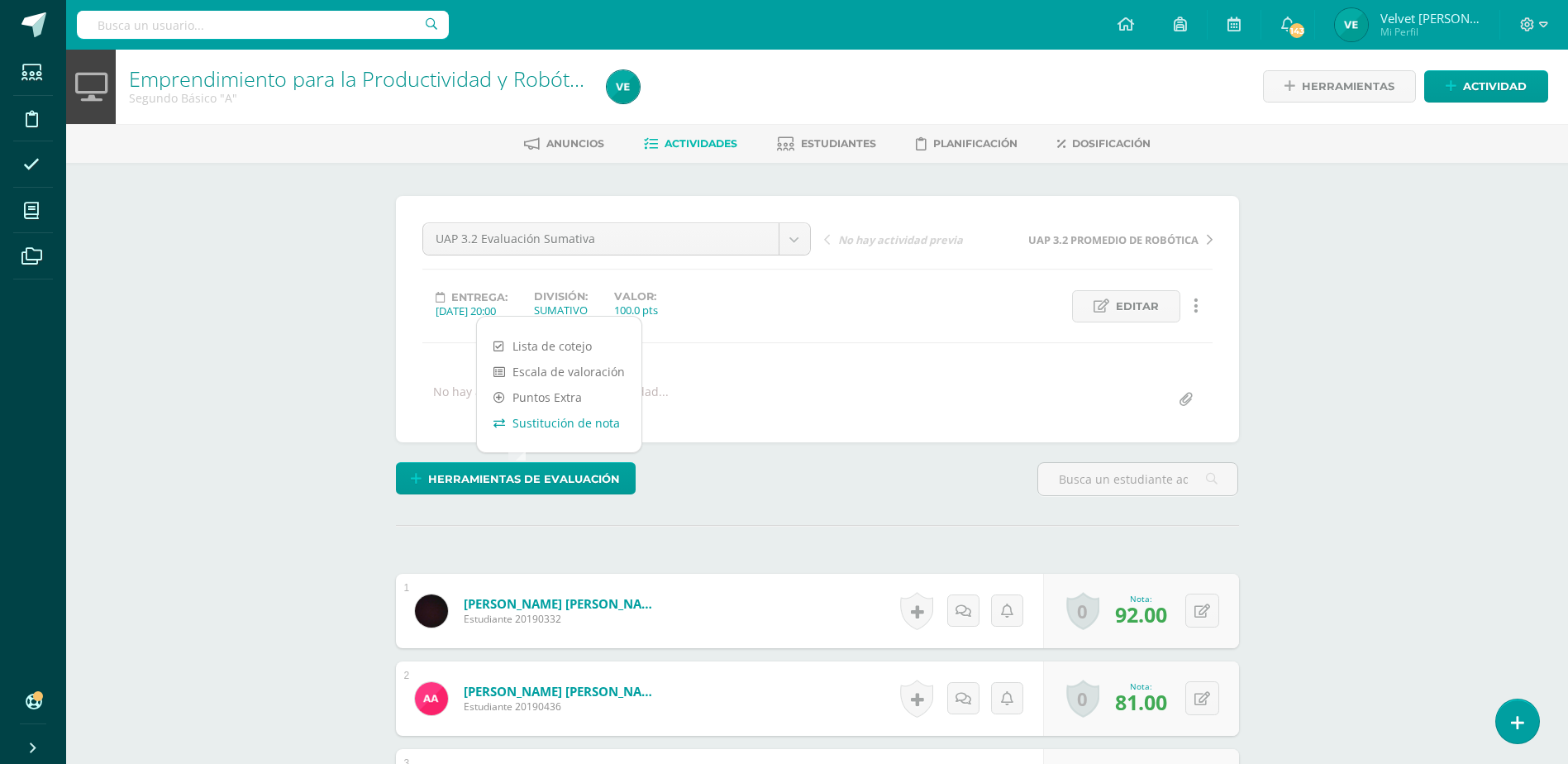
click at [544, 432] on link "Sustitución de nota" at bounding box center [560, 423] width 164 height 25
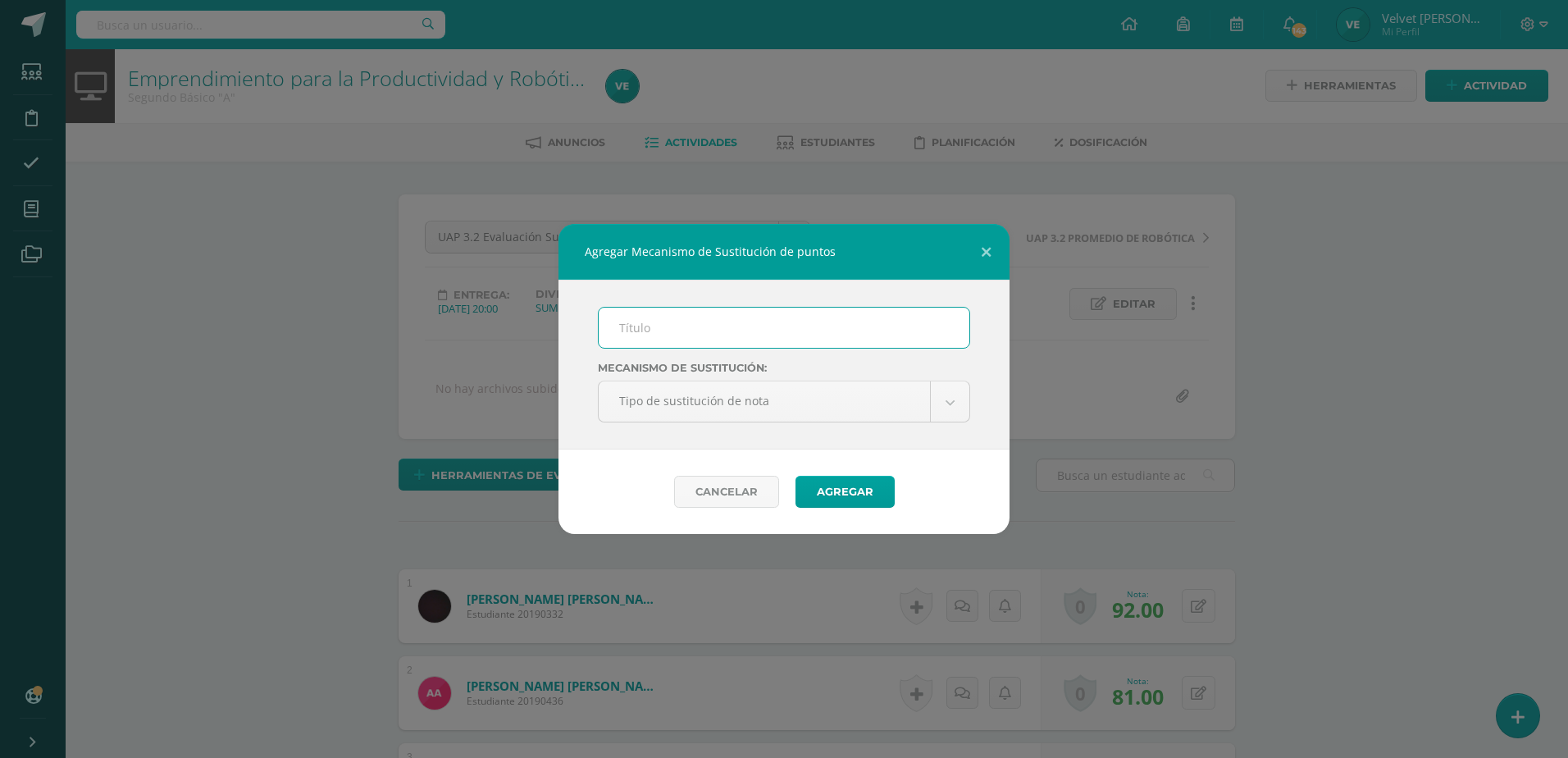
scroll to position [2, 0]
click at [647, 325] on input "text" at bounding box center [784, 327] width 371 height 40
drag, startPoint x: 664, startPoint y: 324, endPoint x: 647, endPoint y: 332, distance: 18.8
click at [647, 332] on input "PMA 1.2" at bounding box center [784, 327] width 371 height 40
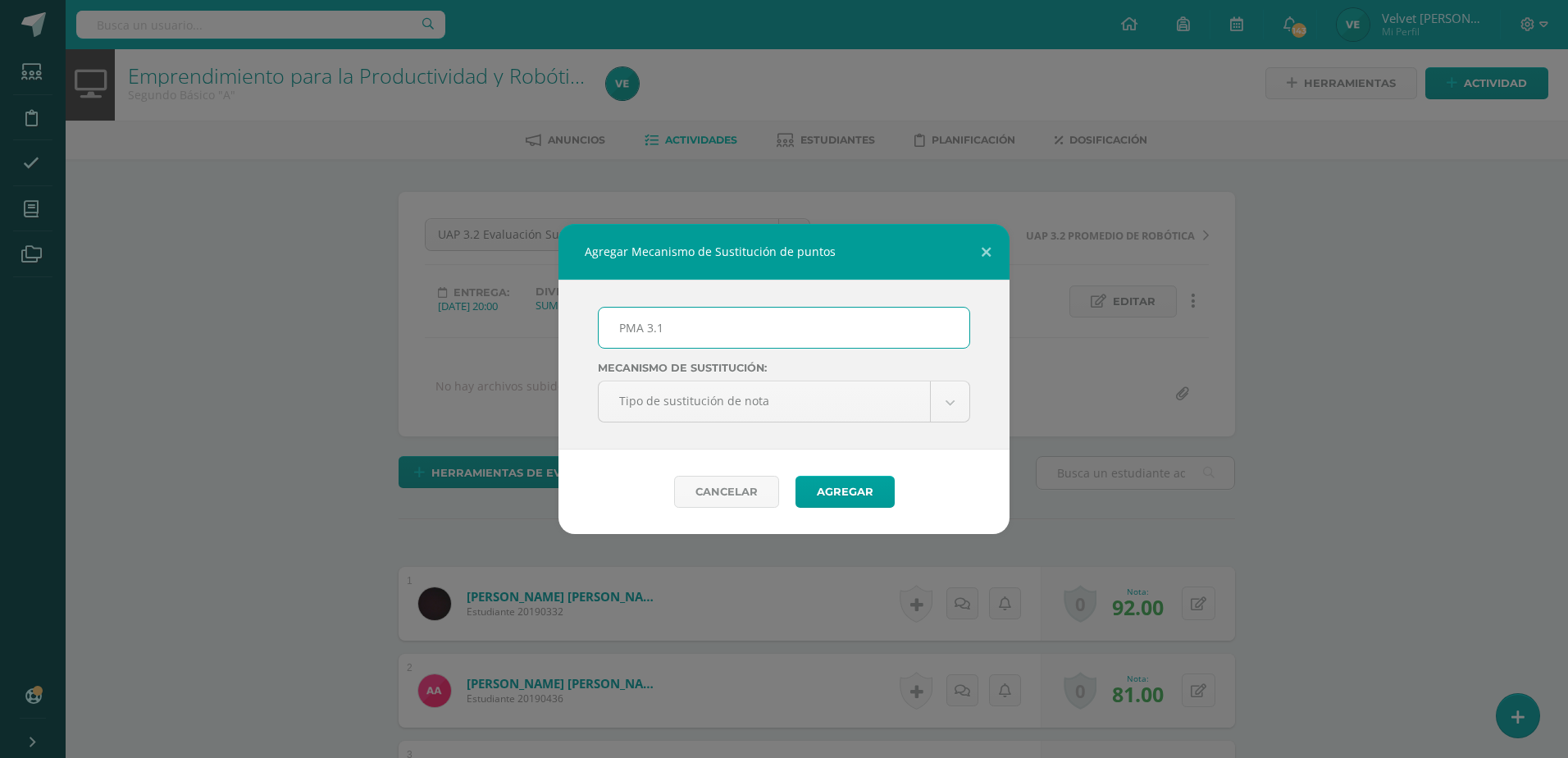
scroll to position [4, 0]
type input "PMA 3.1"
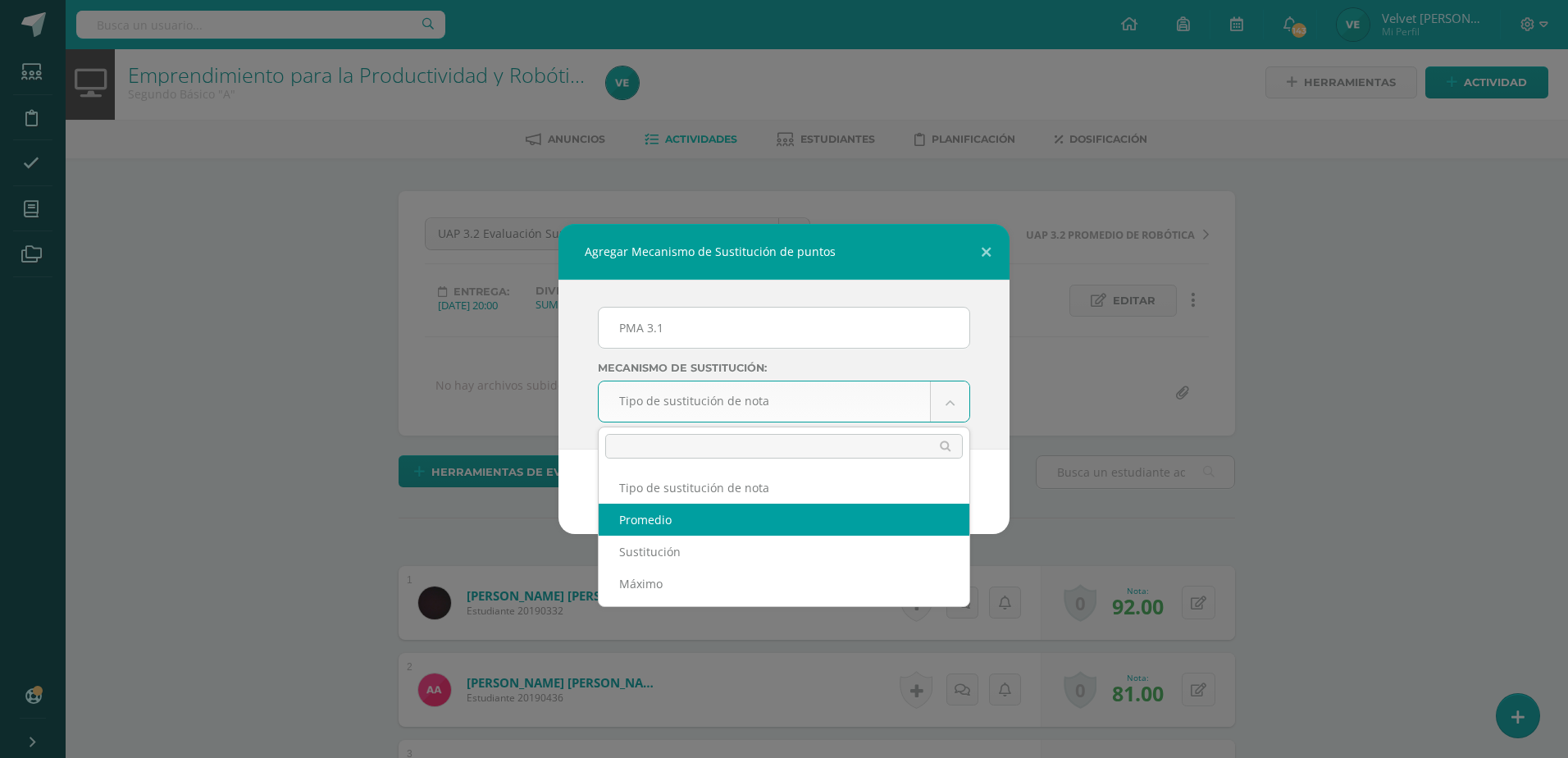
select select "average"
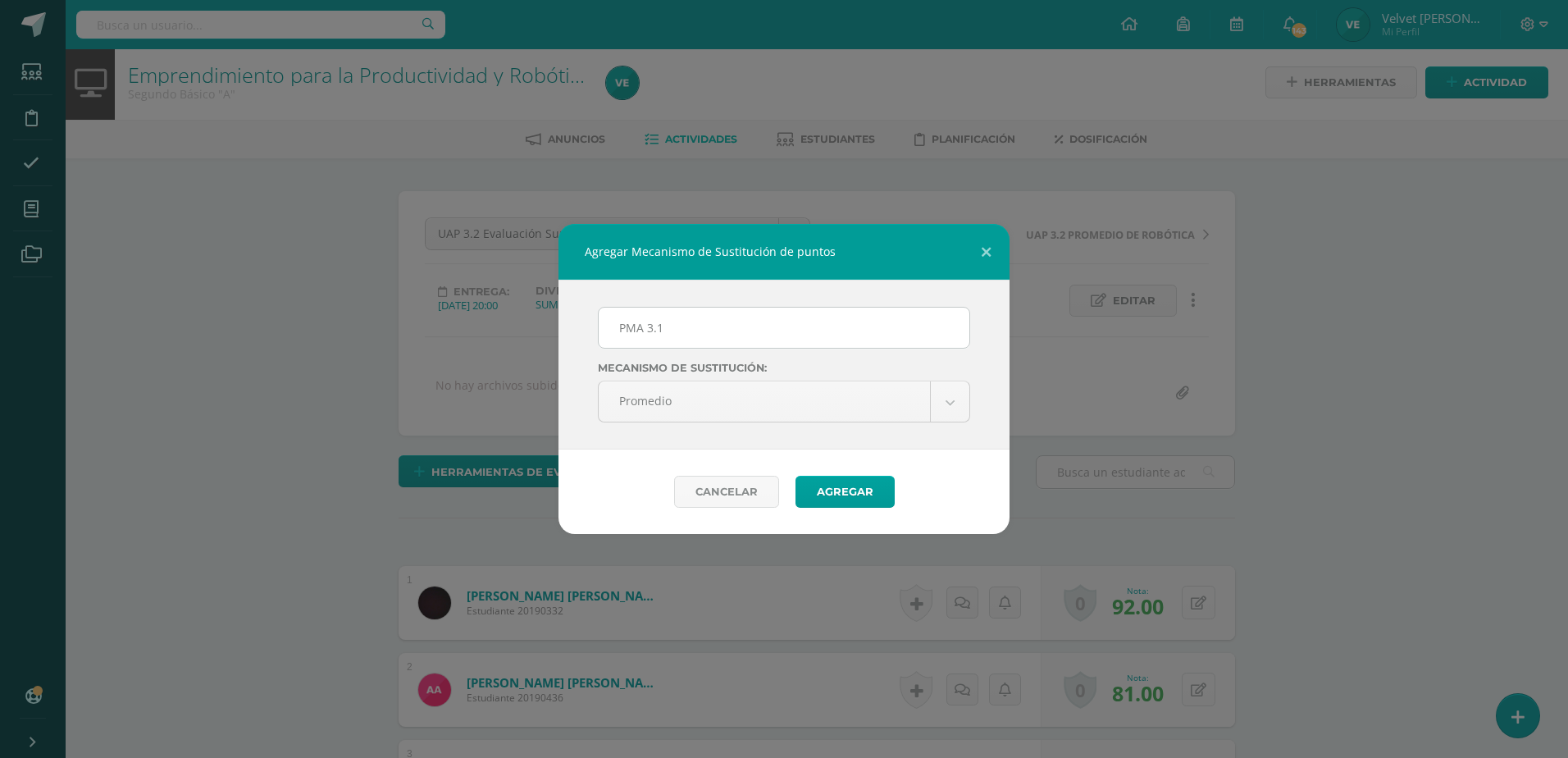
click at [944, 483] on div "Cancelar Agregar" at bounding box center [783, 491] width 451 height 84
click at [858, 489] on button "Agregar" at bounding box center [845, 491] width 99 height 32
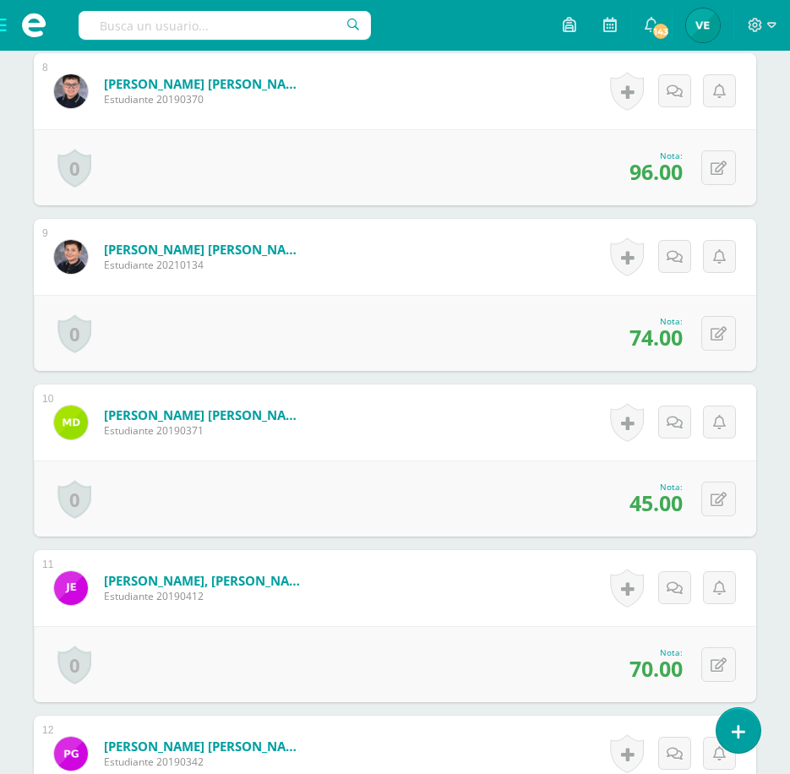
scroll to position [1774, 0]
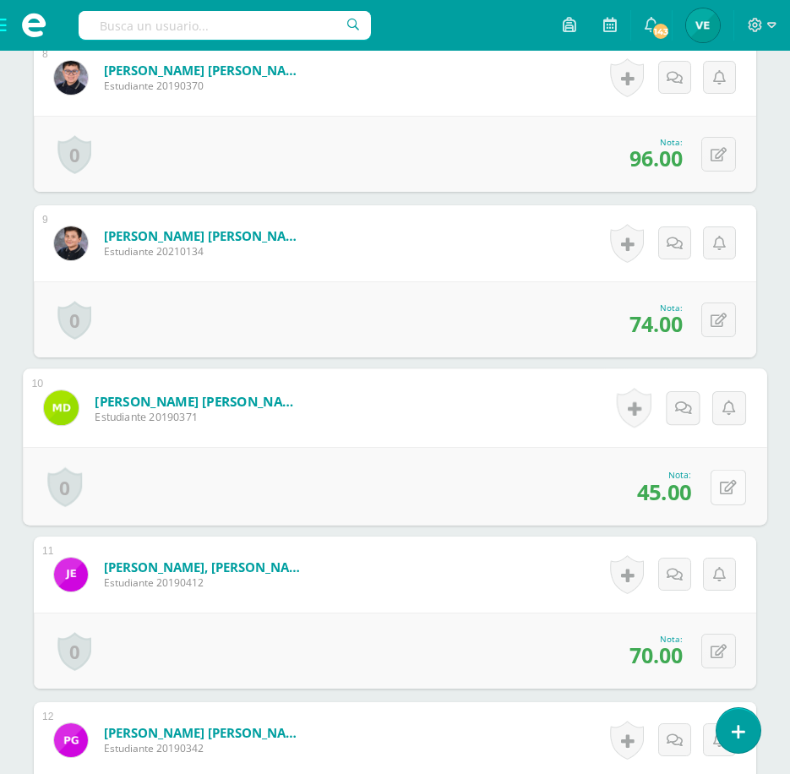
click at [720, 491] on icon at bounding box center [728, 487] width 17 height 14
click at [673, 503] on link at bounding box center [684, 493] width 34 height 34
type input "31"
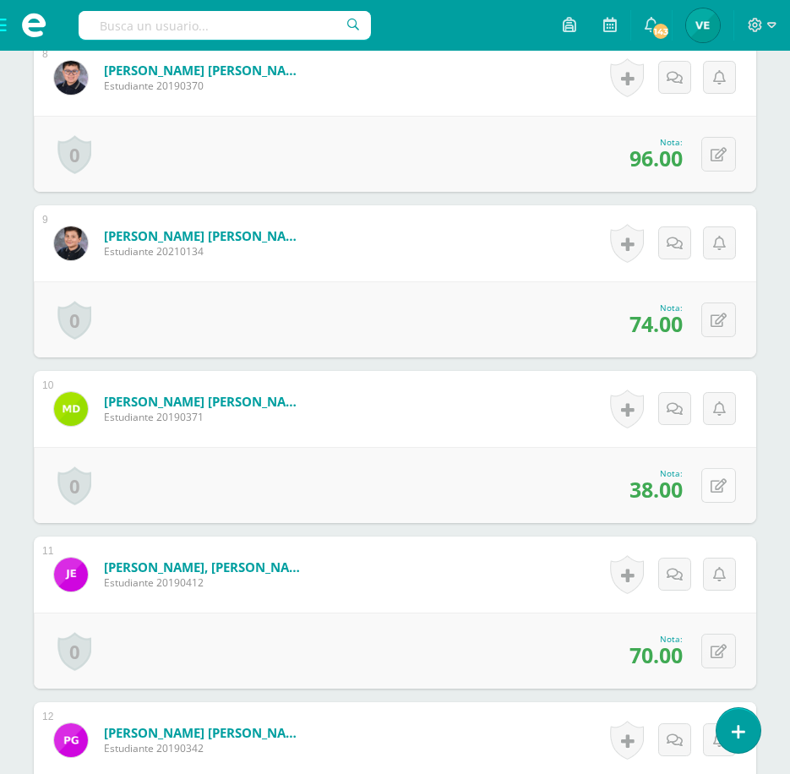
click at [712, 486] on button at bounding box center [718, 485] width 35 height 35
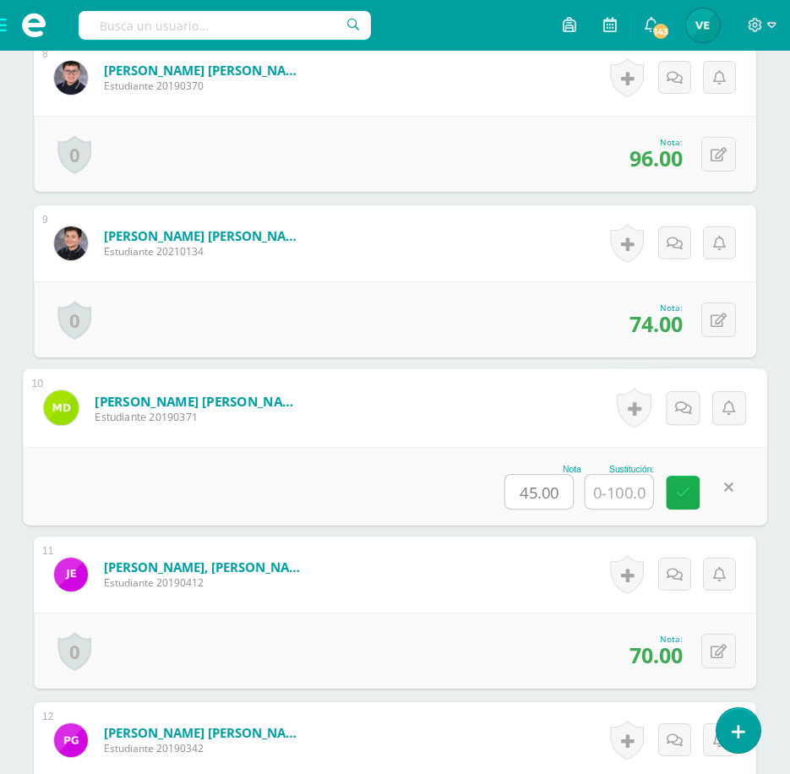
click at [687, 500] on link at bounding box center [684, 493] width 34 height 34
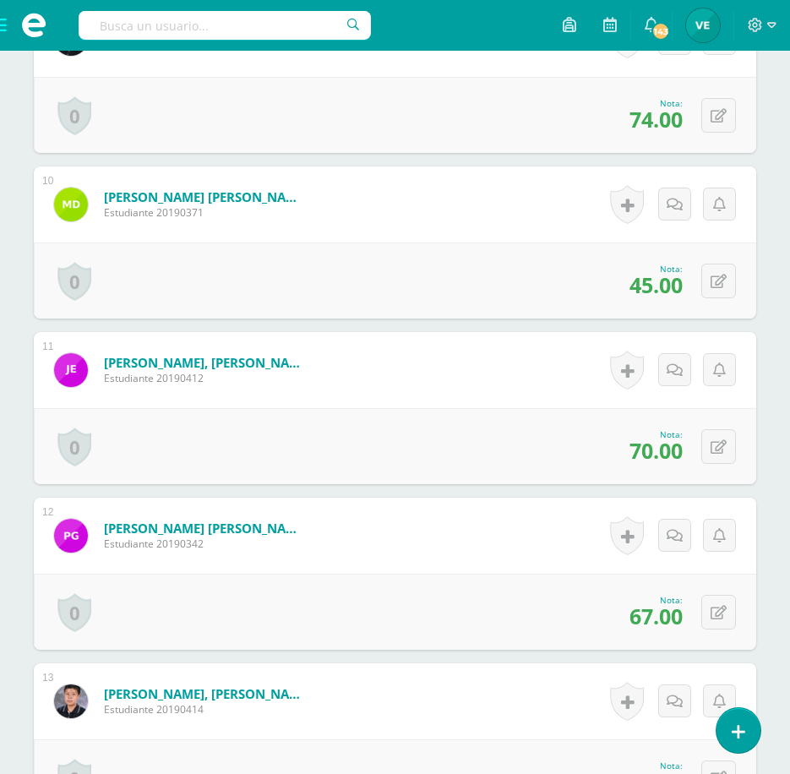
scroll to position [2028, 0]
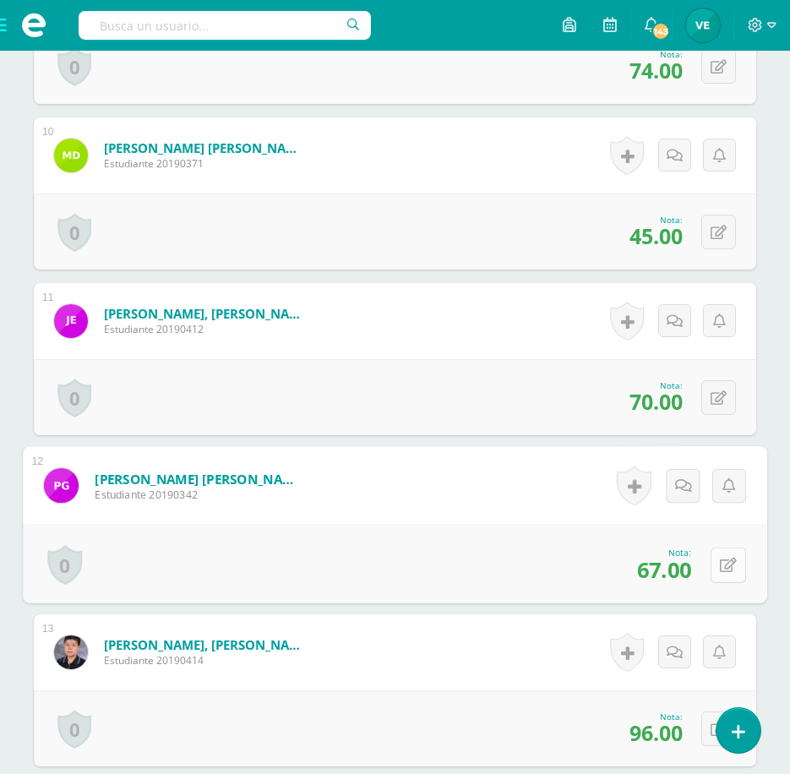
click at [711, 562] on button at bounding box center [728, 564] width 35 height 35
type input "70"
click at [682, 569] on icon at bounding box center [683, 570] width 15 height 14
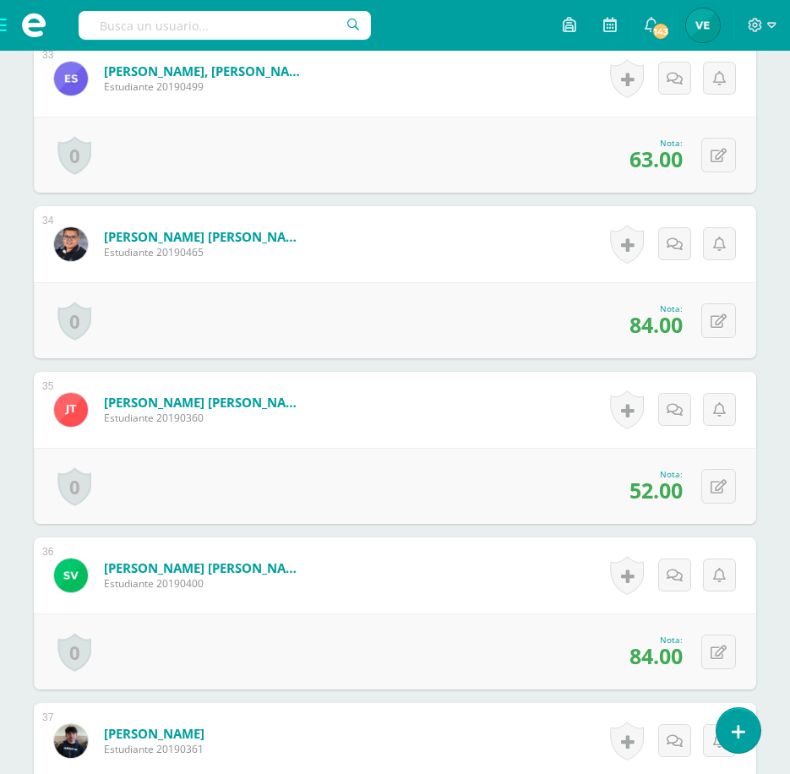
scroll to position [5914, 0]
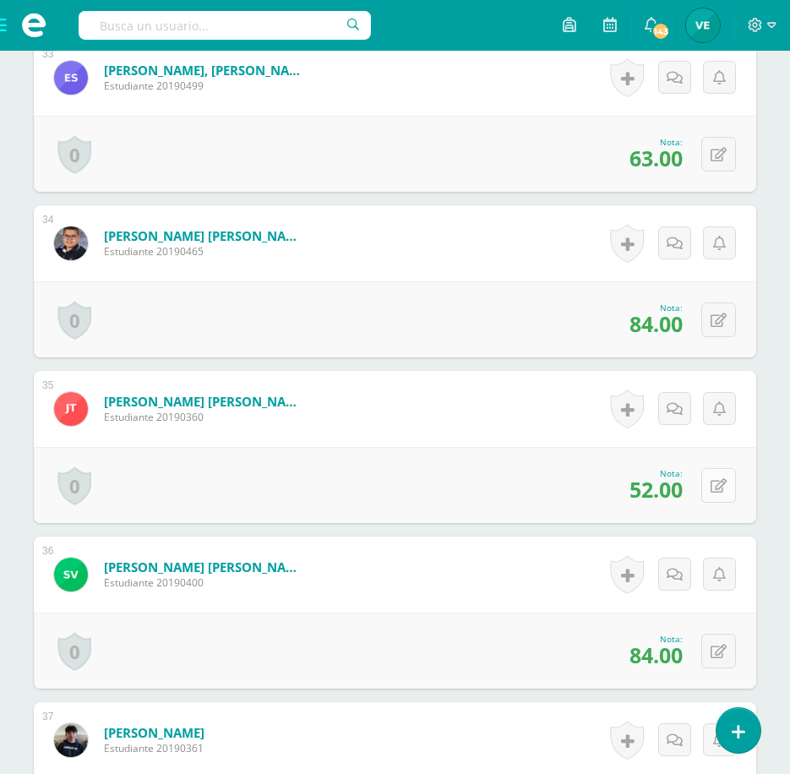
click at [715, 482] on button at bounding box center [718, 485] width 35 height 35
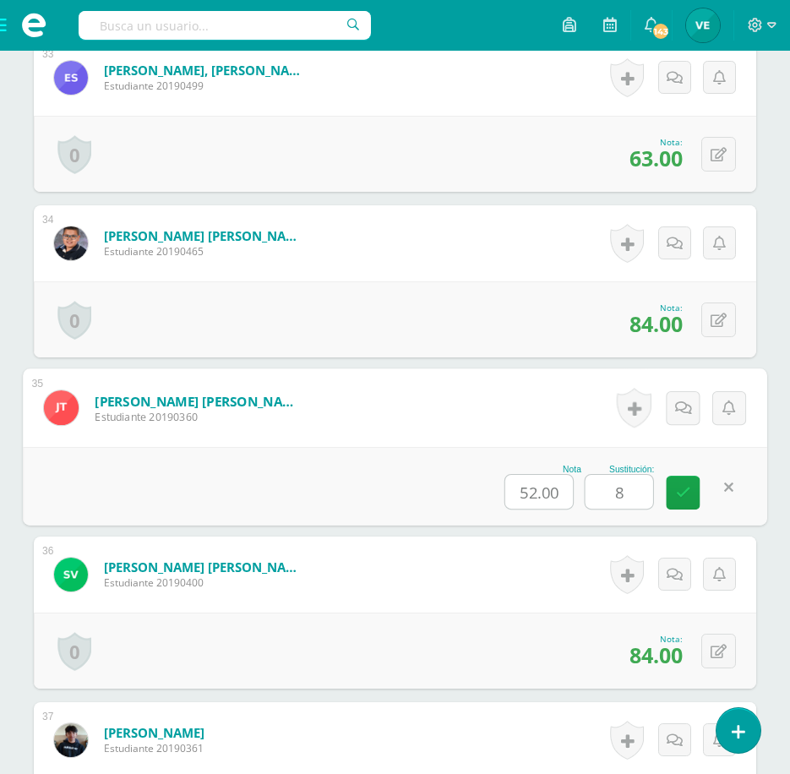
type input "80"
click at [671, 489] on link at bounding box center [684, 493] width 34 height 34
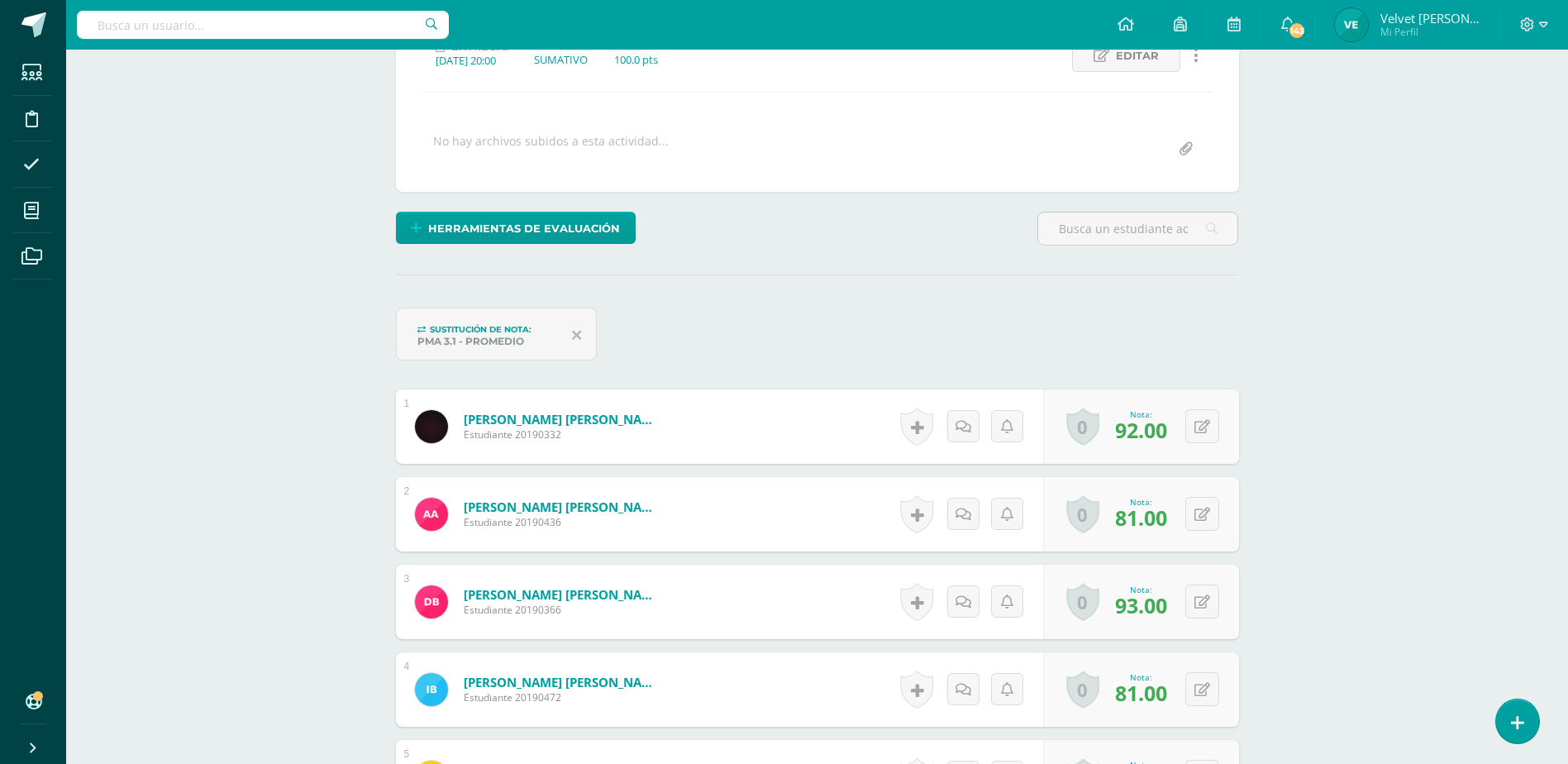
scroll to position [0, 0]
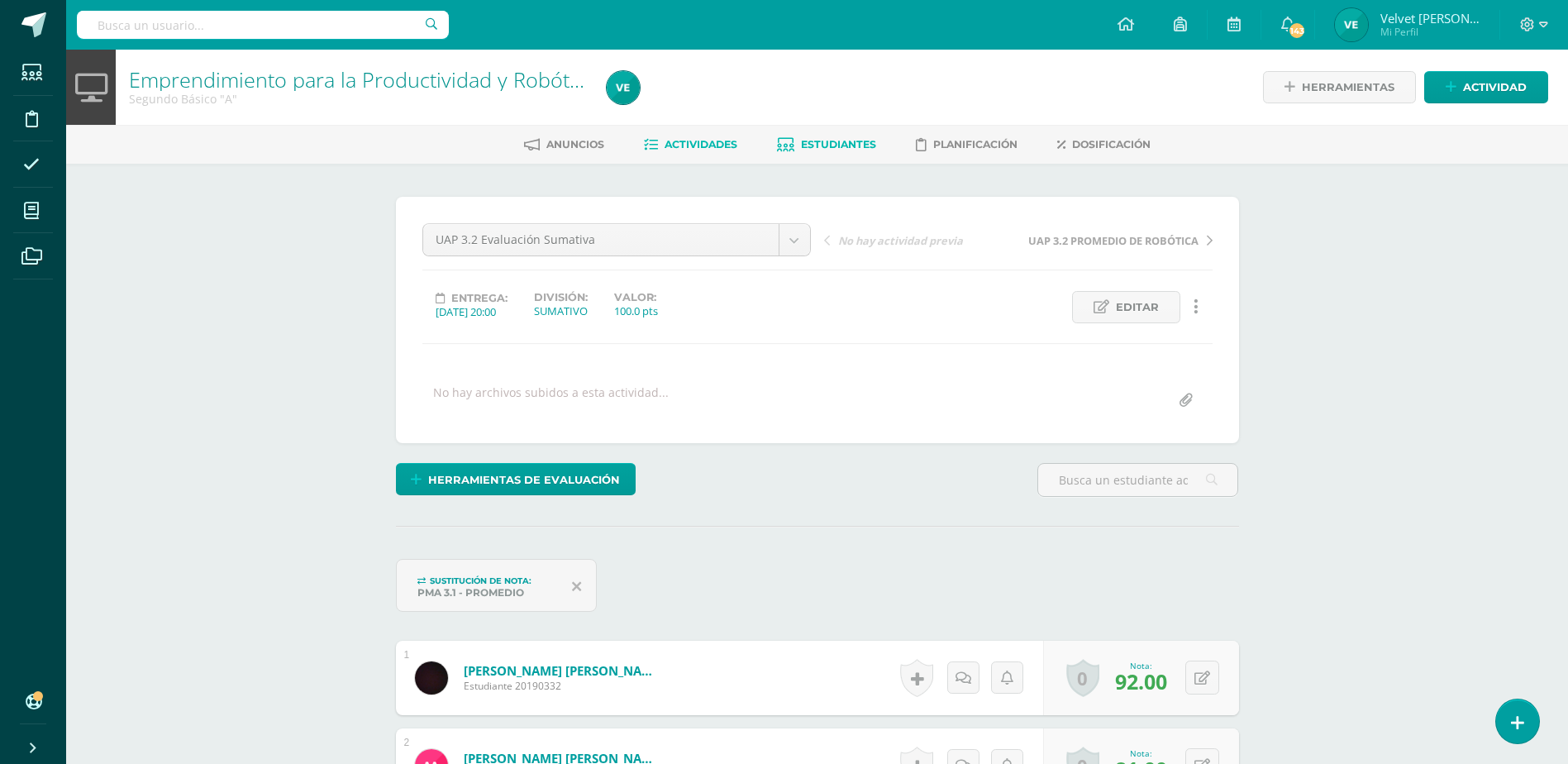
click at [813, 134] on link "Estudiantes" at bounding box center [826, 144] width 99 height 26
